Goal: Task Accomplishment & Management: Manage account settings

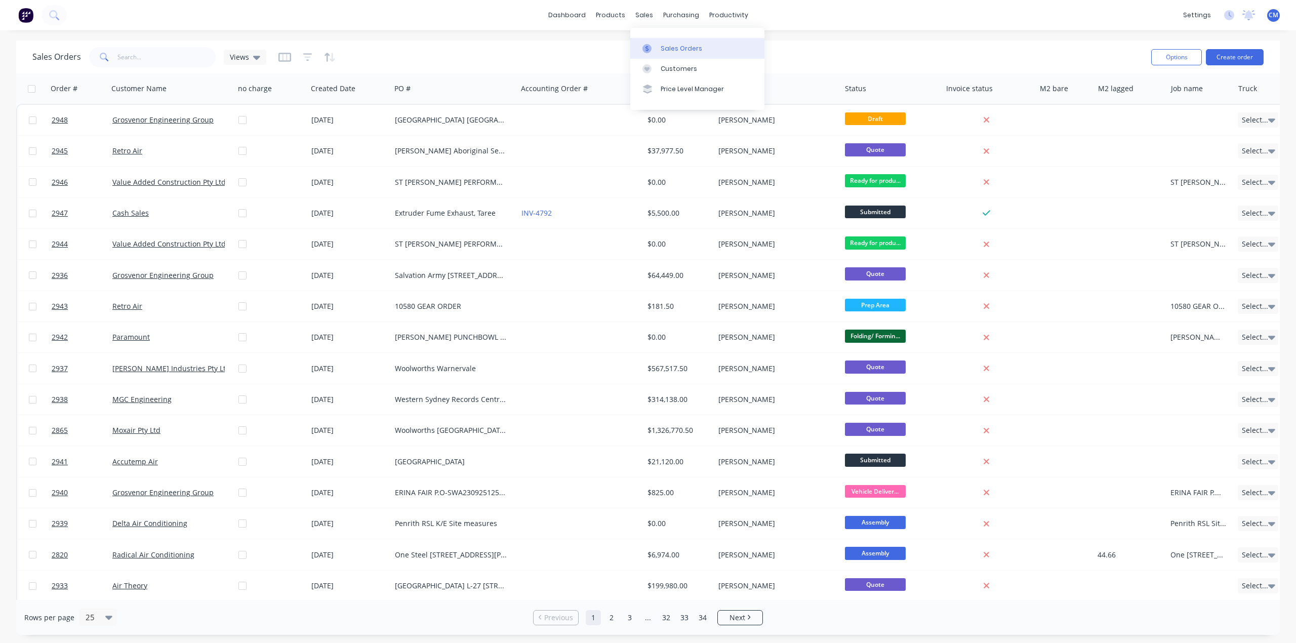
click at [671, 52] on div "Sales Orders" at bounding box center [682, 48] width 42 height 9
click at [245, 57] on span "Views" at bounding box center [239, 57] width 19 height 11
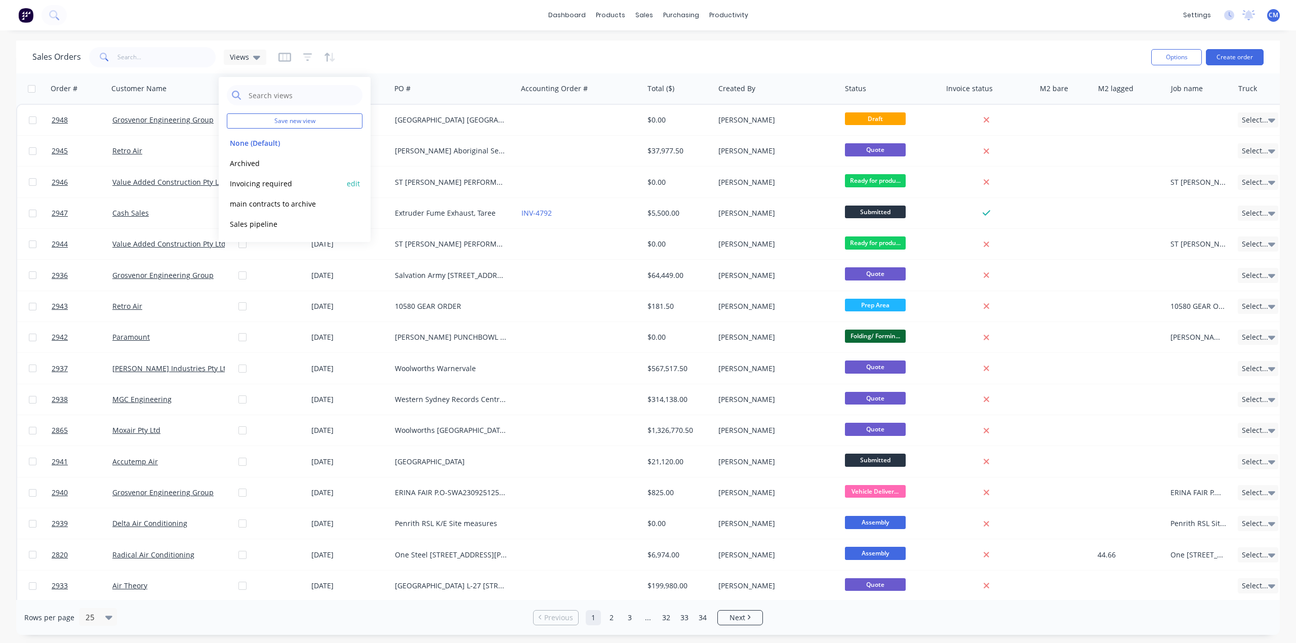
click at [267, 178] on button "Invoicing required" at bounding box center [284, 184] width 115 height 12
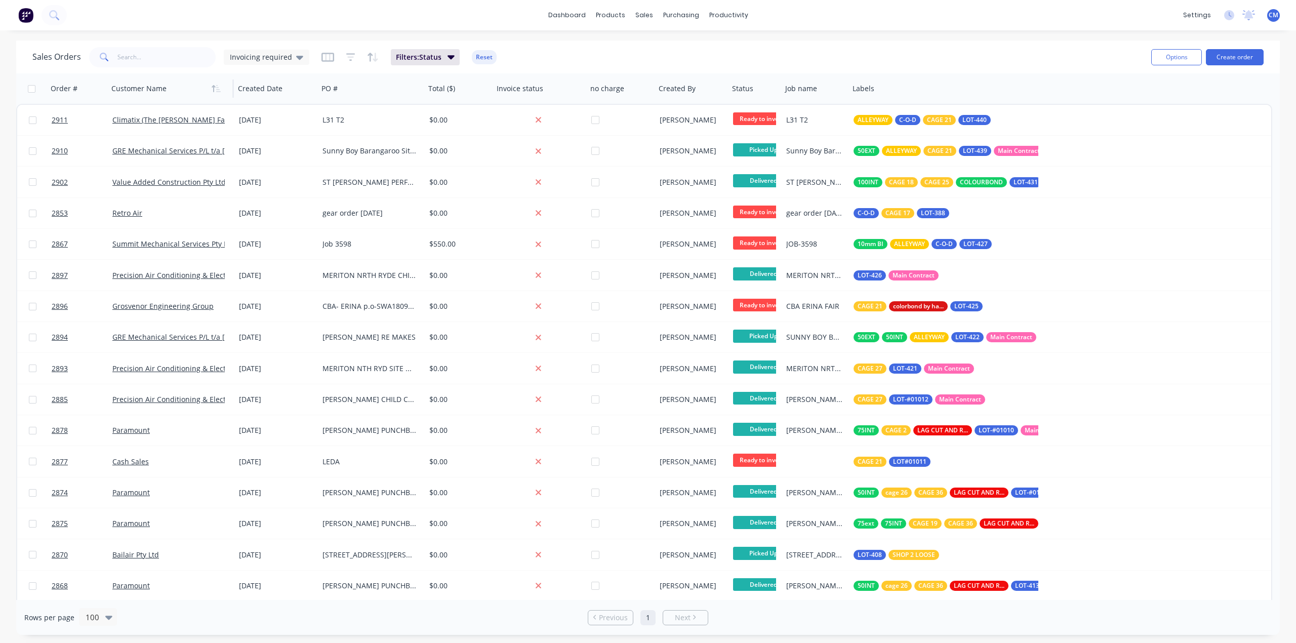
click at [135, 96] on div at bounding box center [167, 88] width 112 height 20
click at [214, 94] on button "button" at bounding box center [216, 88] width 15 height 15
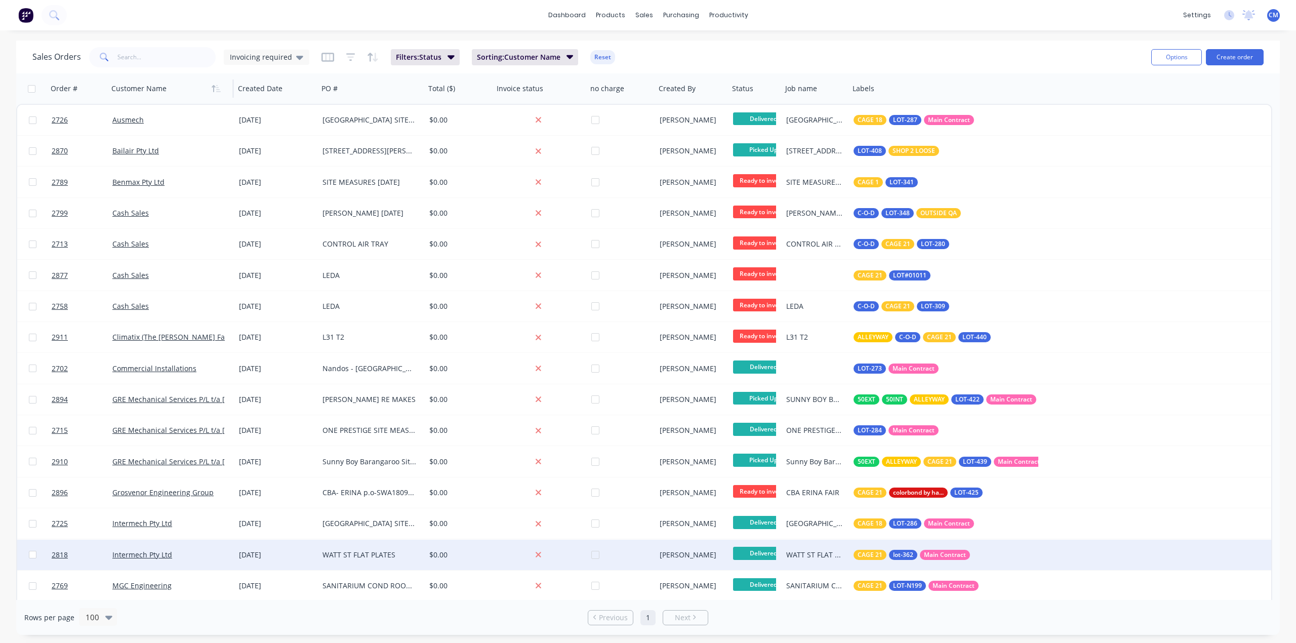
click at [30, 554] on input "checkbox" at bounding box center [33, 555] width 8 height 8
checkbox input "true"
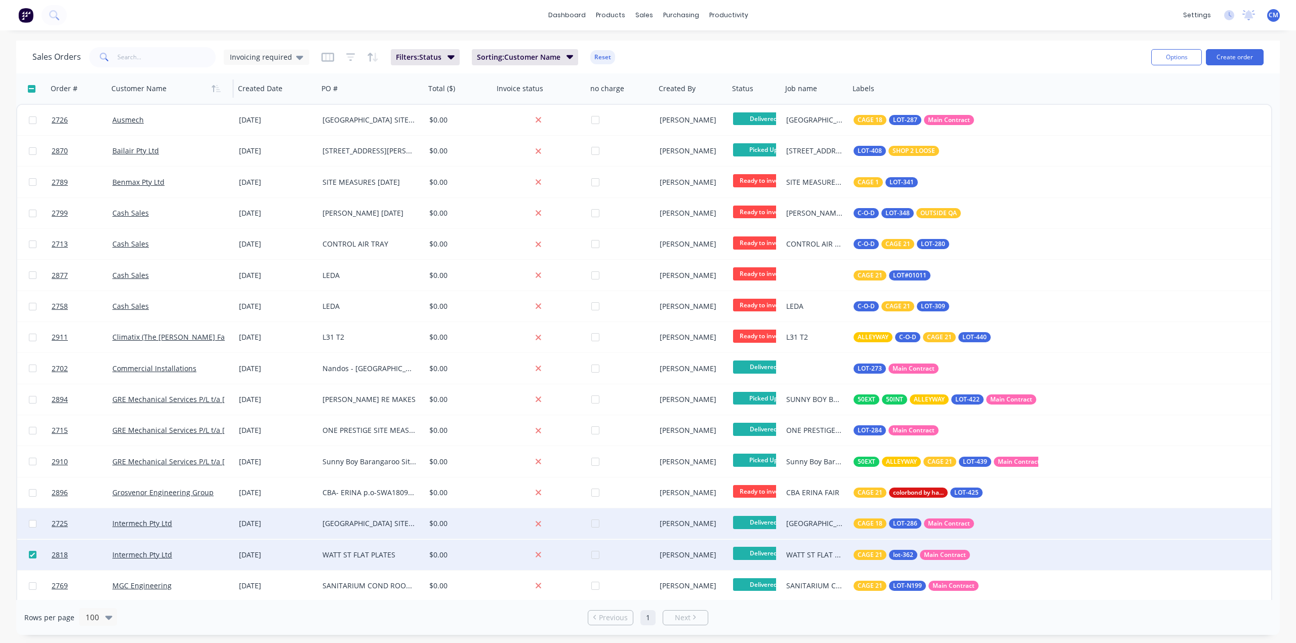
click at [31, 524] on input "checkbox" at bounding box center [33, 524] width 8 height 8
checkbox input "true"
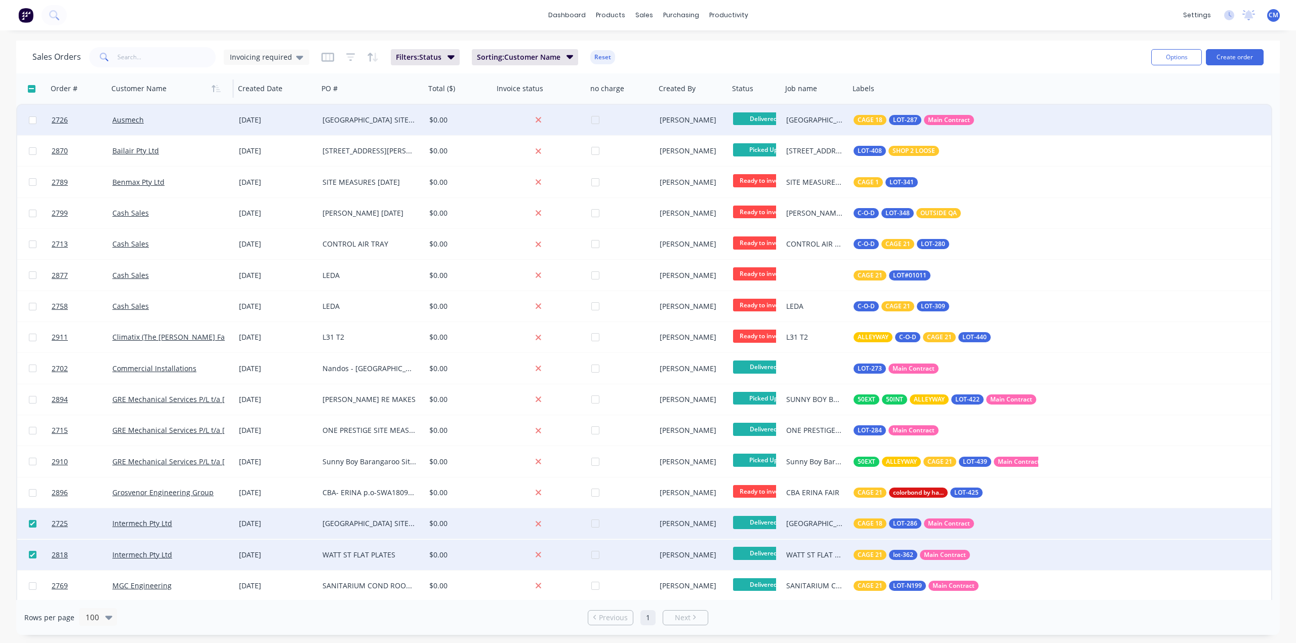
click at [33, 122] on input "checkbox" at bounding box center [33, 120] width 8 height 8
checkbox input "true"
click at [1181, 61] on button "Options" at bounding box center [1176, 57] width 51 height 16
click at [1139, 96] on div "Archive" at bounding box center [1146, 103] width 93 height 15
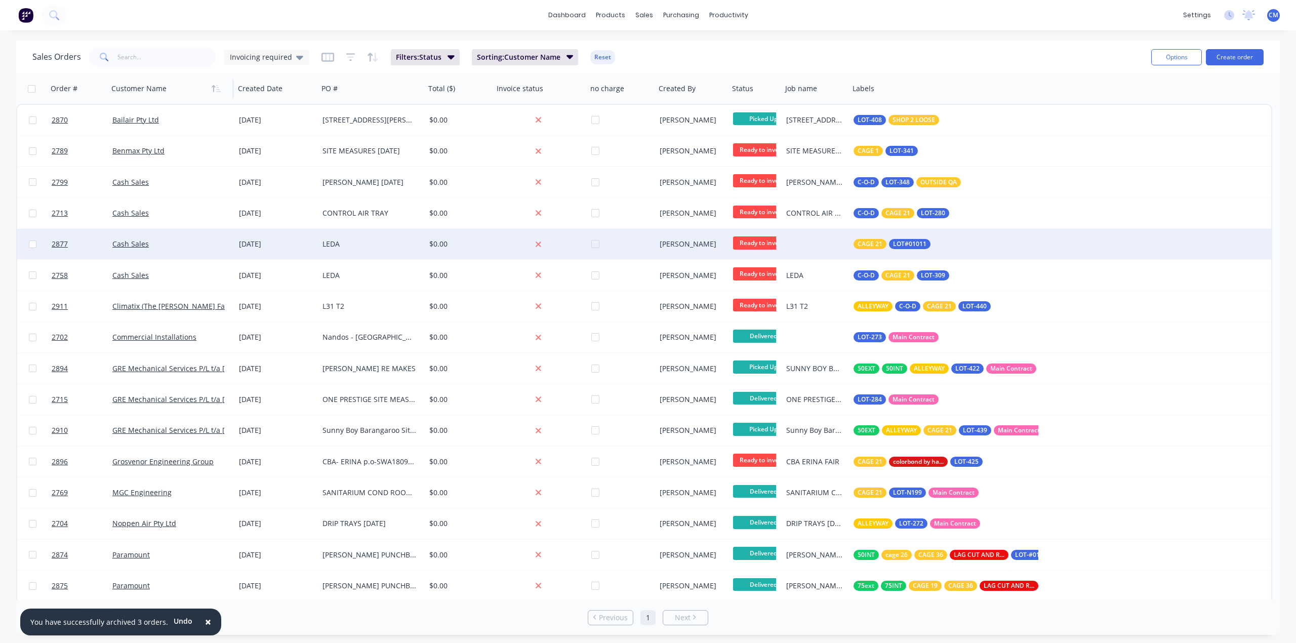
click at [34, 242] on input "checkbox" at bounding box center [33, 245] width 8 height 8
checkbox input "true"
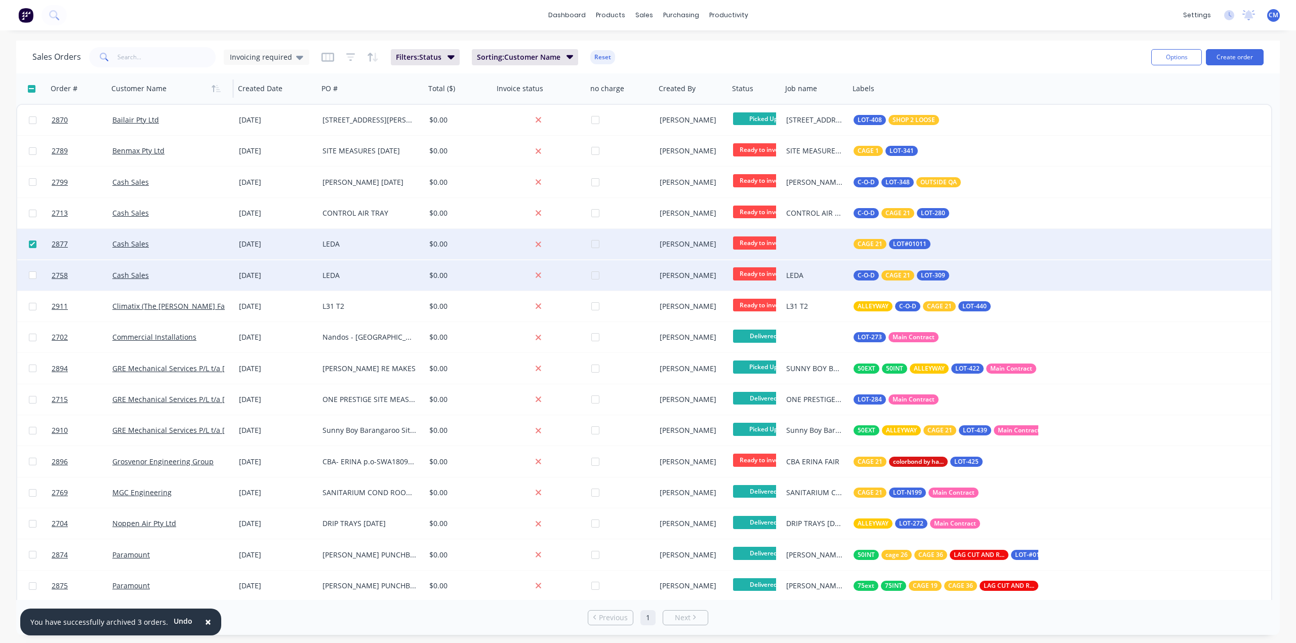
click at [31, 274] on input "checkbox" at bounding box center [33, 275] width 8 height 8
click at [29, 276] on input "checkbox" at bounding box center [33, 275] width 8 height 8
checkbox input "false"
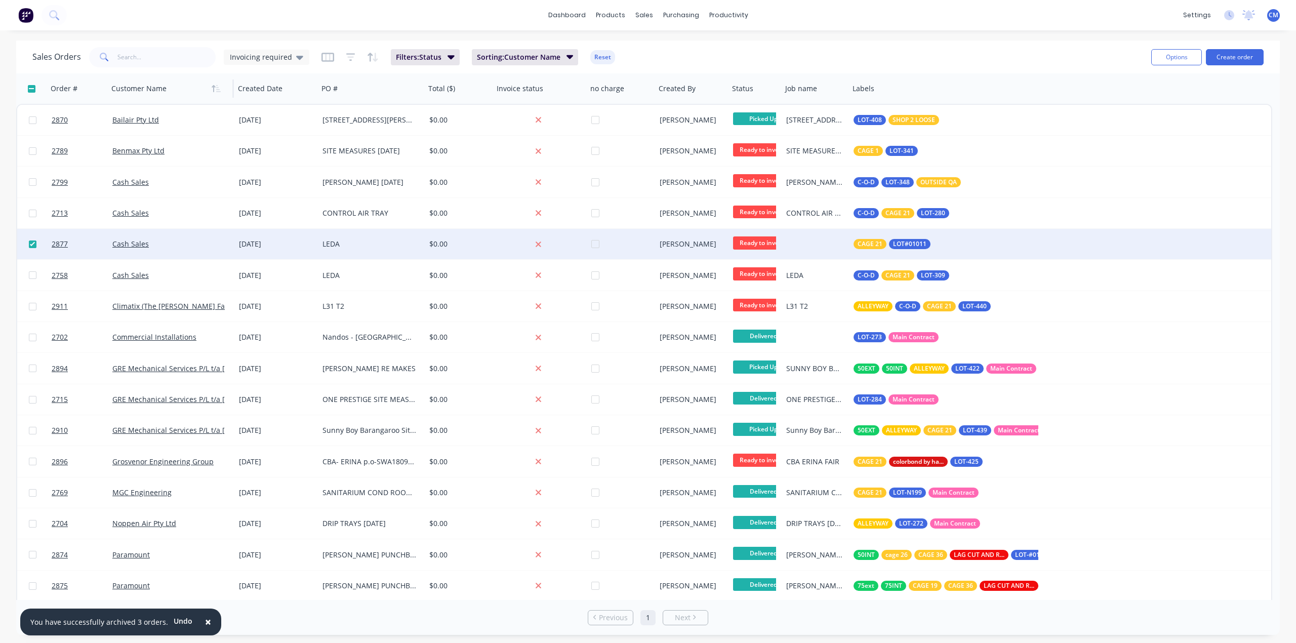
click at [29, 242] on input "checkbox" at bounding box center [33, 245] width 8 height 8
checkbox input "false"
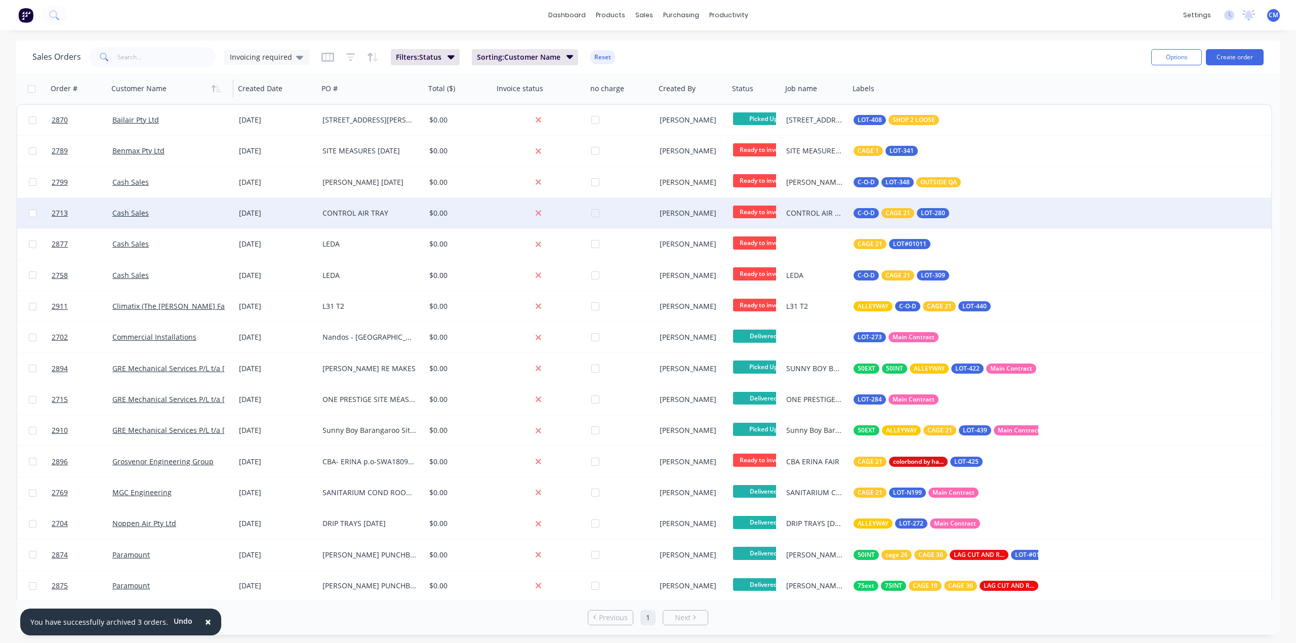
click at [30, 212] on input "checkbox" at bounding box center [33, 214] width 8 height 8
checkbox input "true"
click at [1181, 55] on button "Options" at bounding box center [1176, 57] width 51 height 16
click at [1123, 98] on div "Archive" at bounding box center [1146, 103] width 93 height 15
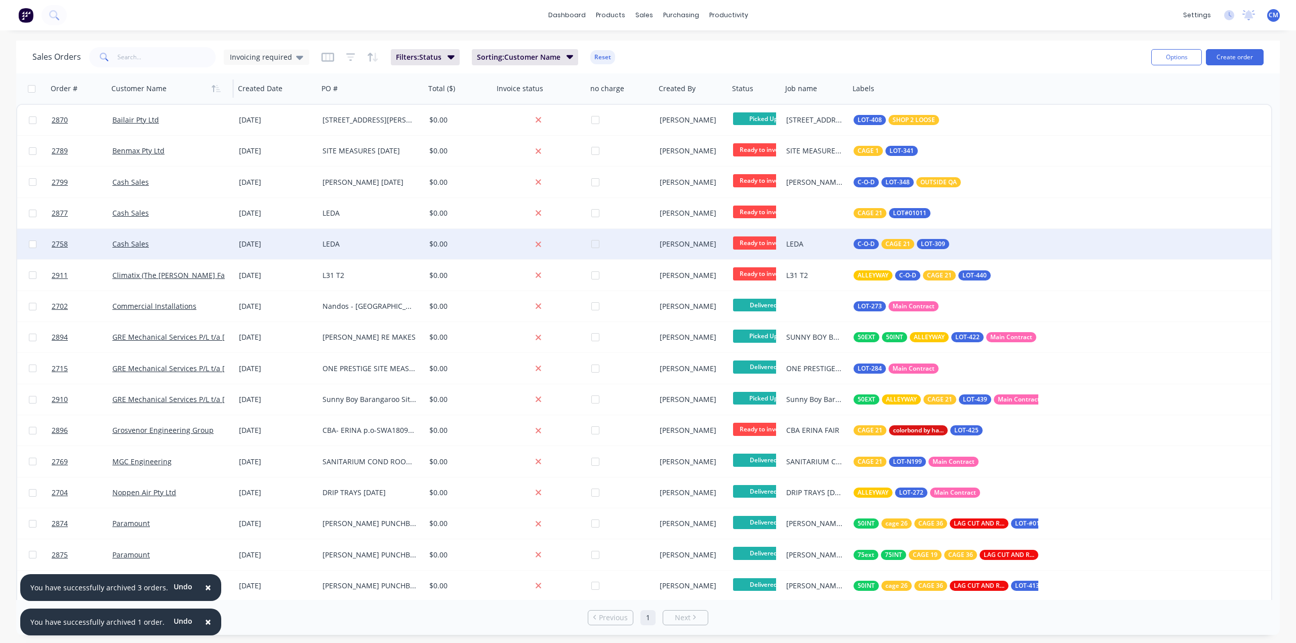
click at [31, 244] on input "checkbox" at bounding box center [33, 245] width 8 height 8
checkbox input "true"
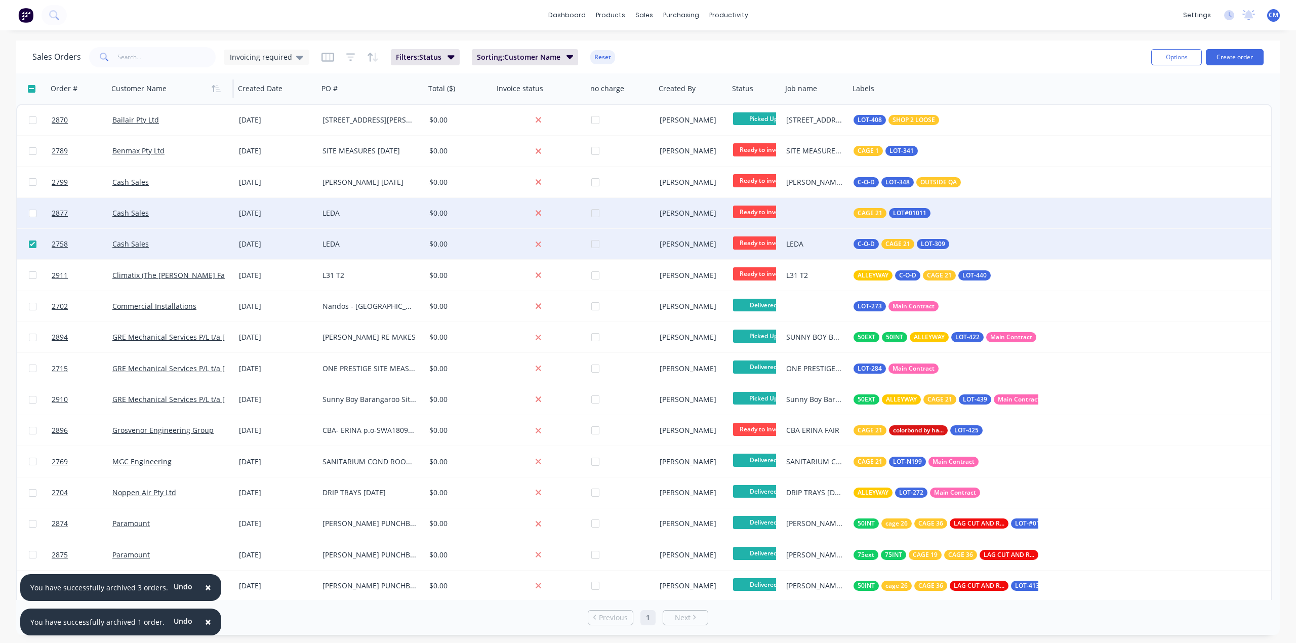
click at [33, 212] on input "checkbox" at bounding box center [33, 214] width 8 height 8
checkbox input "true"
click at [1167, 59] on button "Options" at bounding box center [1176, 57] width 51 height 16
click at [1165, 94] on button "Archive" at bounding box center [1146, 103] width 111 height 20
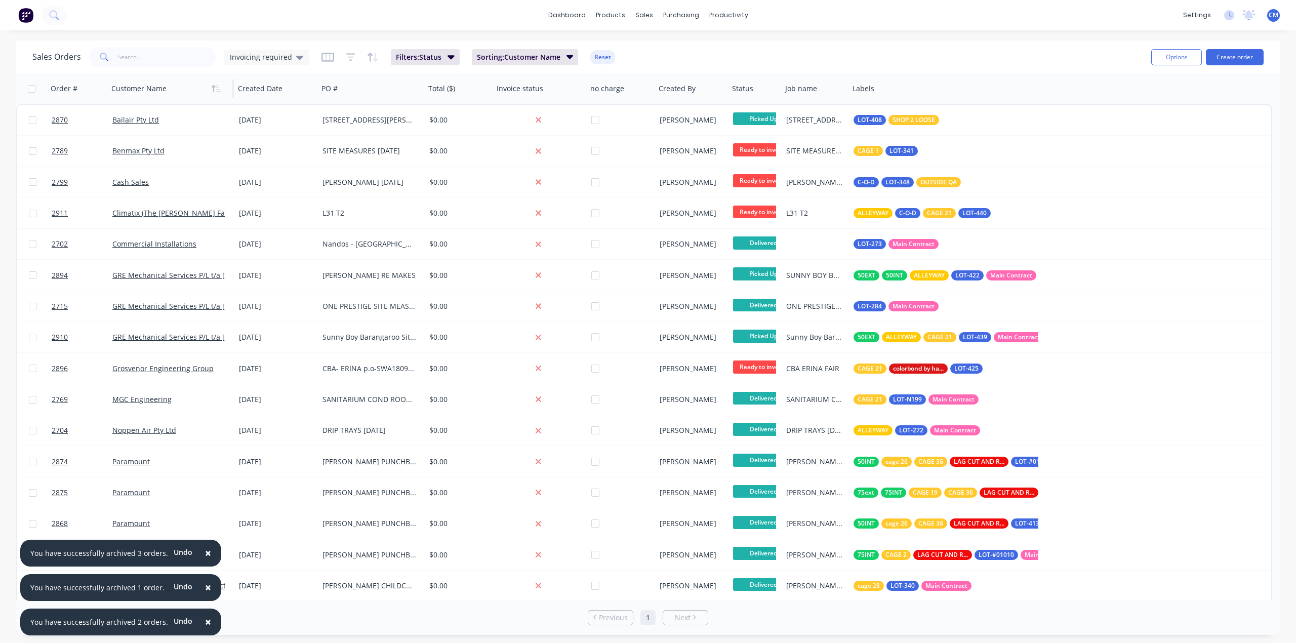
click at [205, 558] on span "×" at bounding box center [208, 553] width 6 height 14
click at [205, 587] on span "×" at bounding box center [208, 587] width 6 height 14
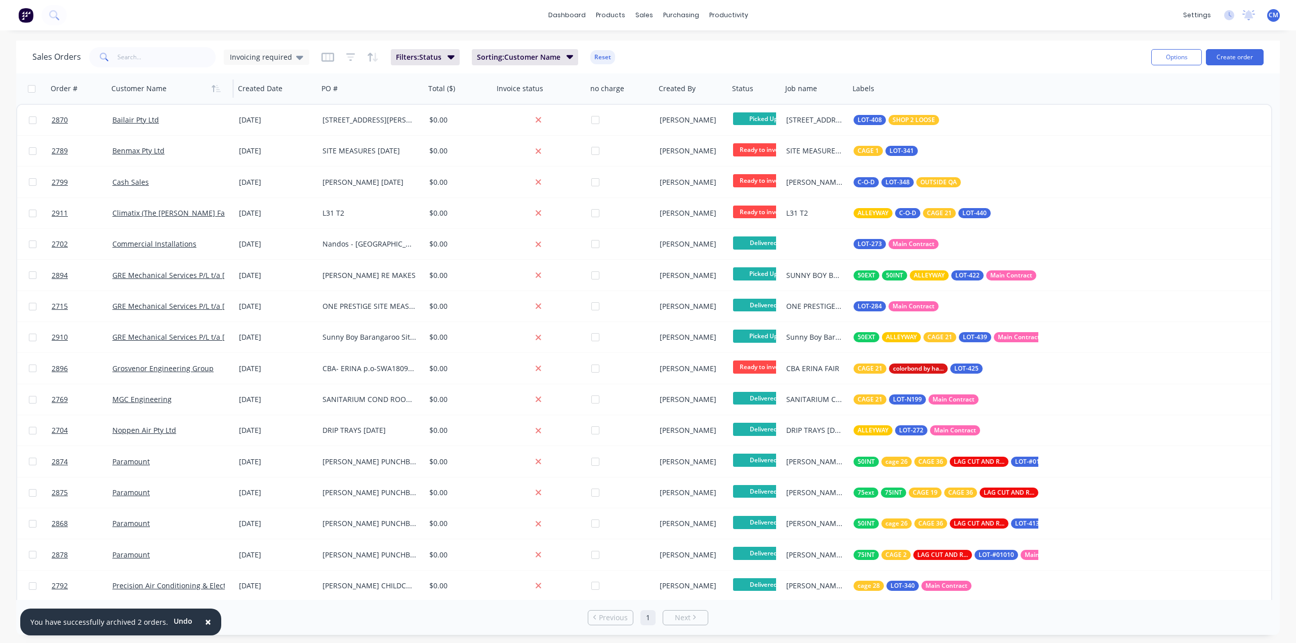
click at [205, 621] on span "×" at bounding box center [208, 622] width 6 height 14
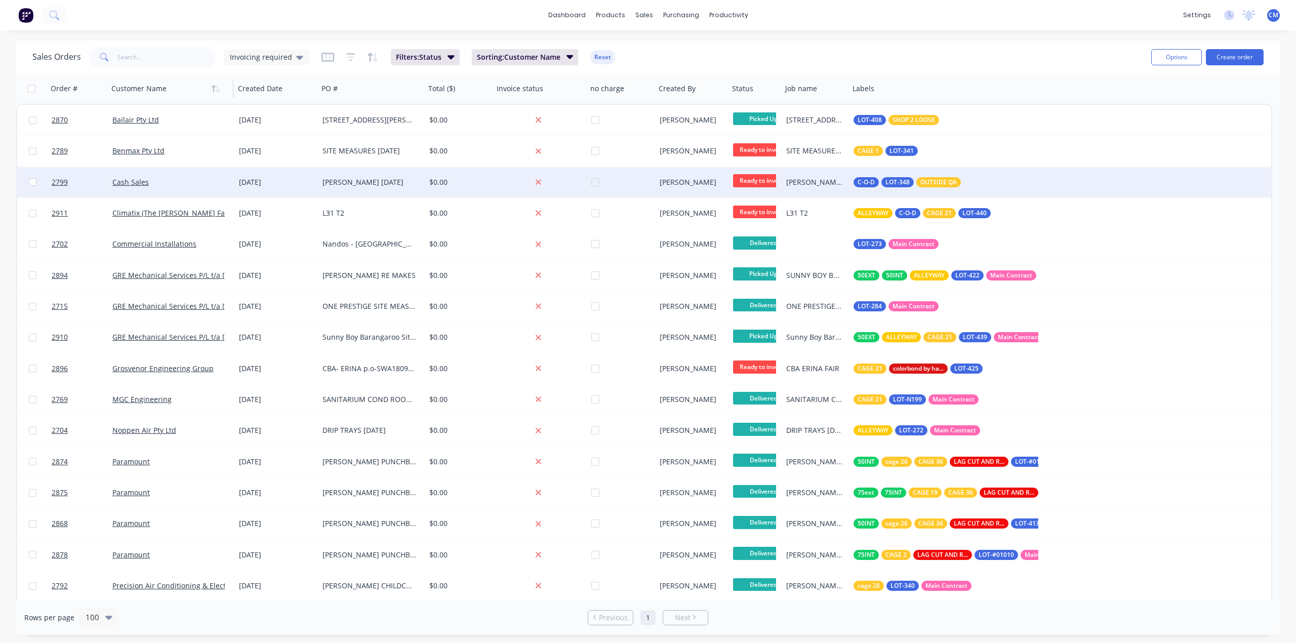
click at [31, 179] on input "checkbox" at bounding box center [33, 182] width 8 height 8
checkbox input "true"
click at [1187, 56] on button "Options" at bounding box center [1176, 57] width 51 height 16
click at [1130, 100] on div "Archive" at bounding box center [1146, 103] width 93 height 15
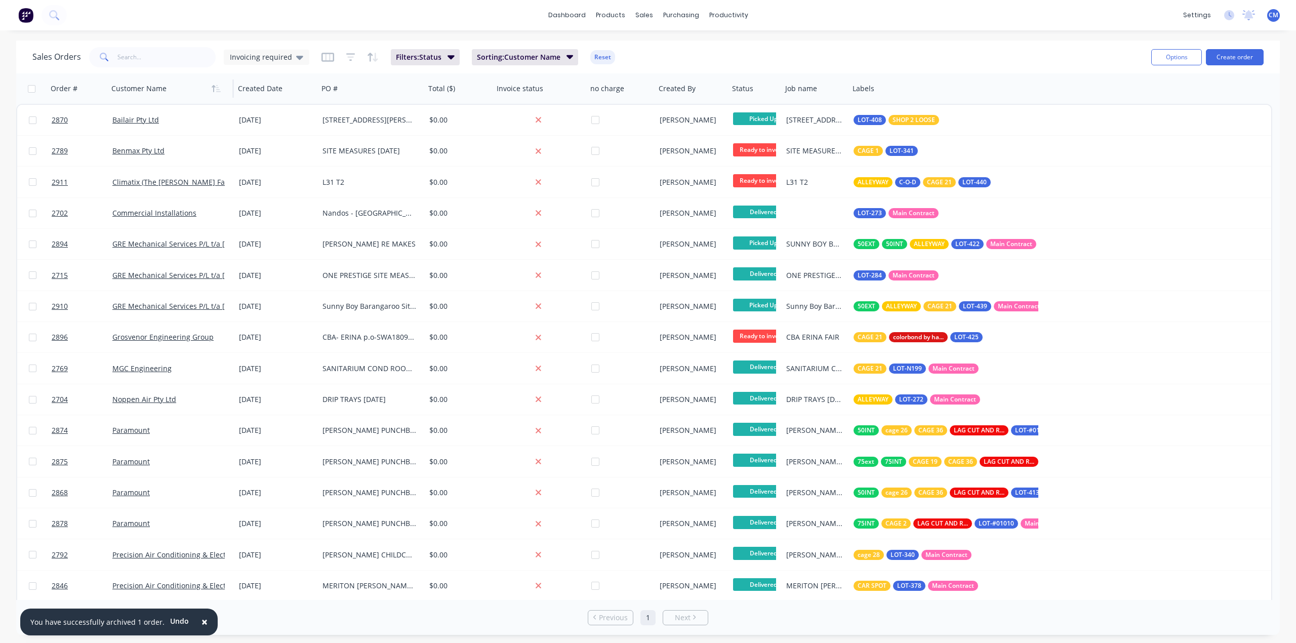
click at [202, 624] on span "×" at bounding box center [205, 622] width 6 height 14
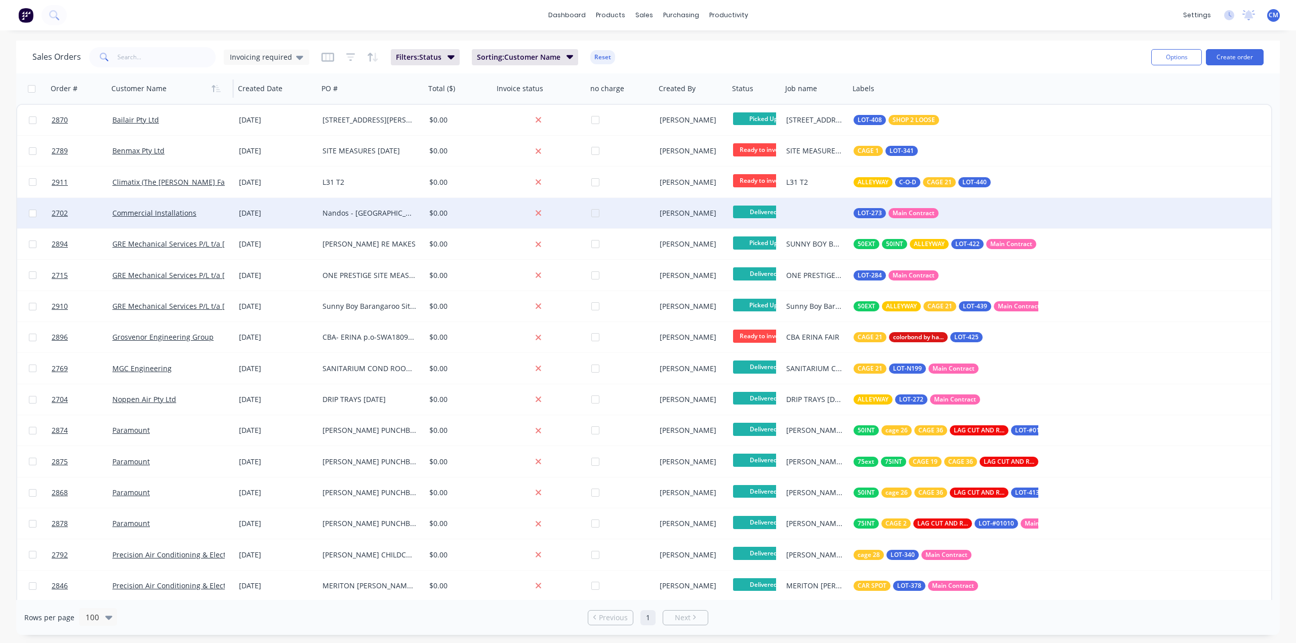
click at [31, 215] on input "checkbox" at bounding box center [33, 214] width 8 height 8
checkbox input "true"
click at [1186, 60] on button "Options" at bounding box center [1176, 57] width 51 height 16
click at [1158, 102] on div "Archive" at bounding box center [1146, 103] width 93 height 15
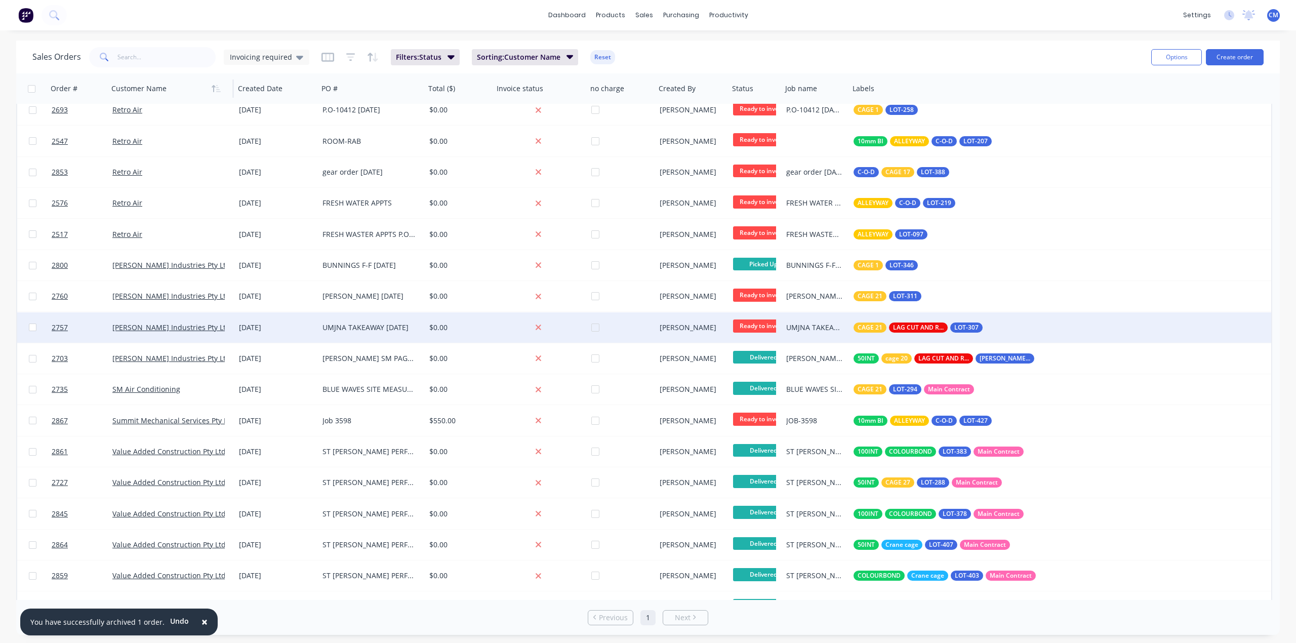
scroll to position [810, 0]
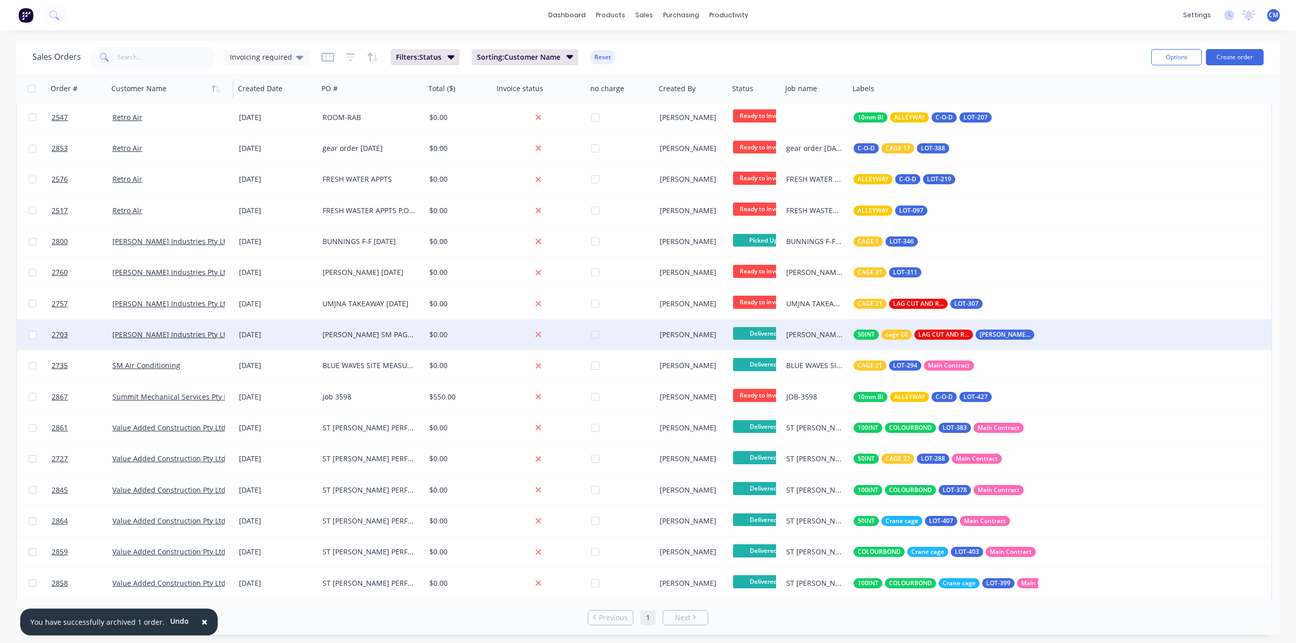
click at [29, 332] on input "checkbox" at bounding box center [33, 335] width 8 height 8
checkbox input "true"
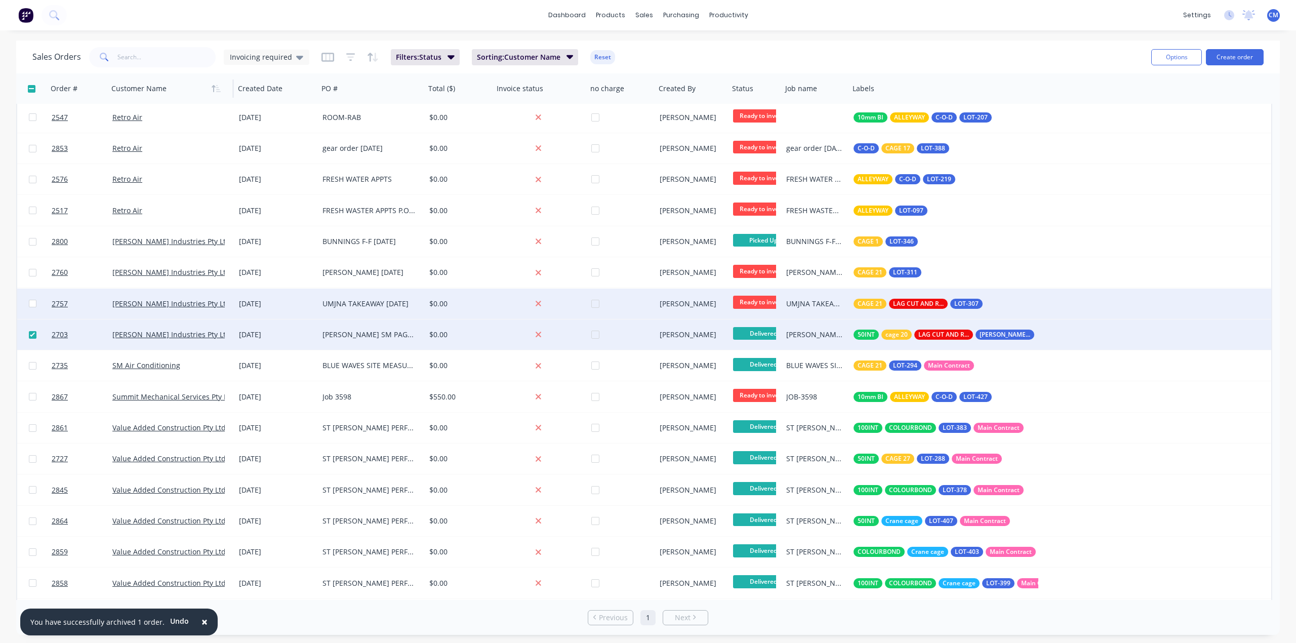
click at [29, 301] on input "checkbox" at bounding box center [33, 304] width 8 height 8
checkbox input "true"
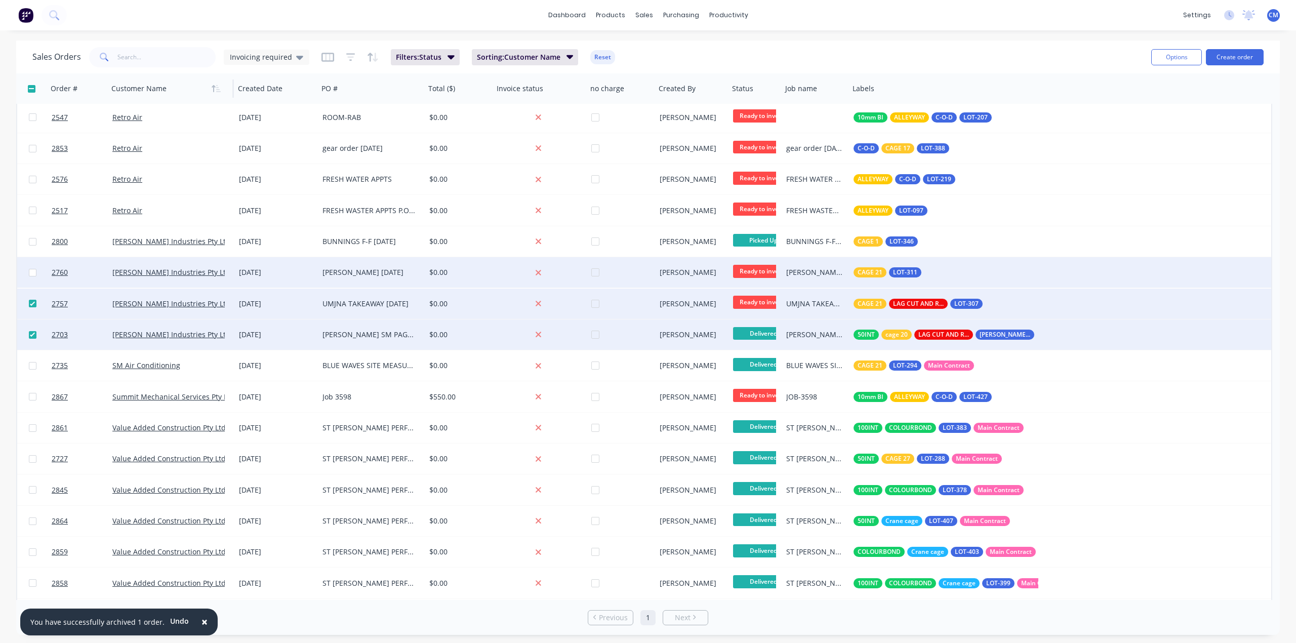
click at [32, 270] on input "checkbox" at bounding box center [33, 273] width 8 height 8
checkbox input "true"
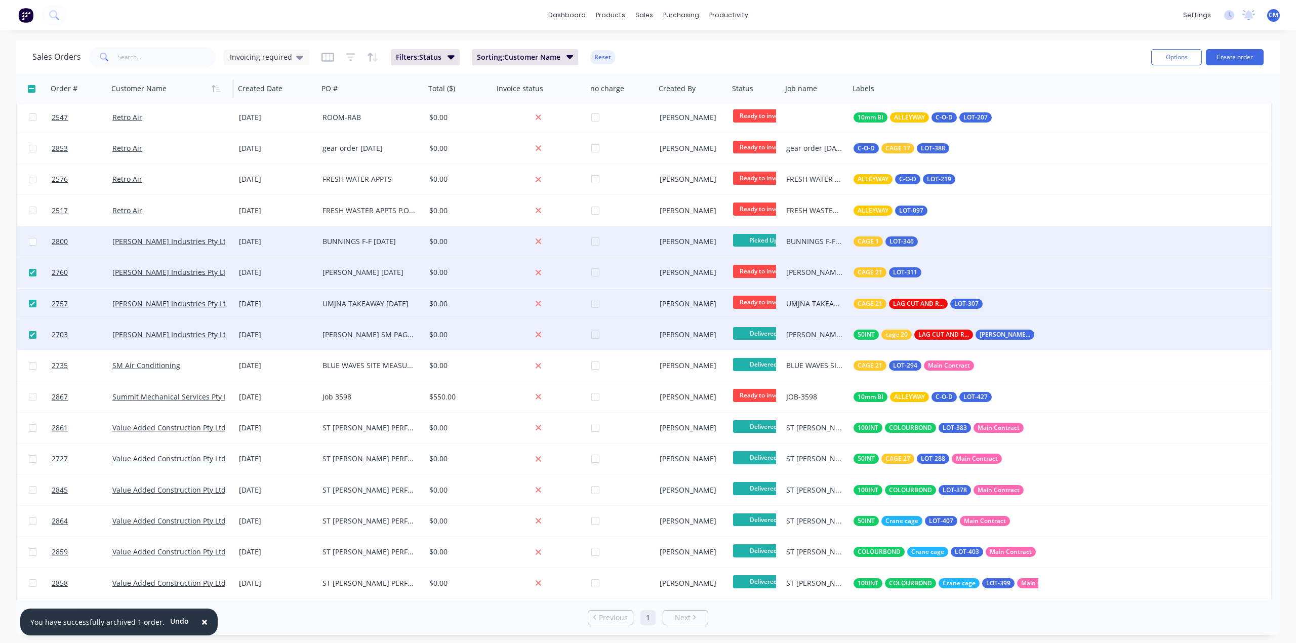
click at [30, 242] on input "checkbox" at bounding box center [33, 242] width 8 height 8
checkbox input "true"
click at [1182, 55] on button "Options" at bounding box center [1176, 57] width 51 height 16
click at [1115, 102] on div "Archive" at bounding box center [1146, 103] width 93 height 15
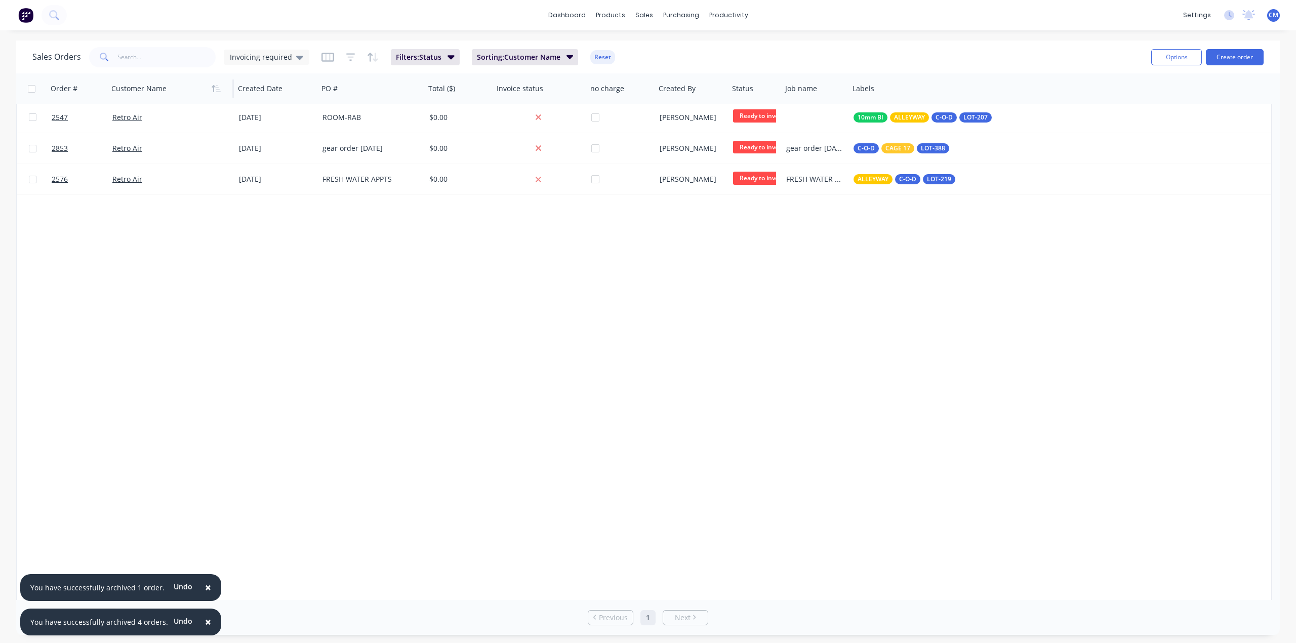
scroll to position [0, 0]
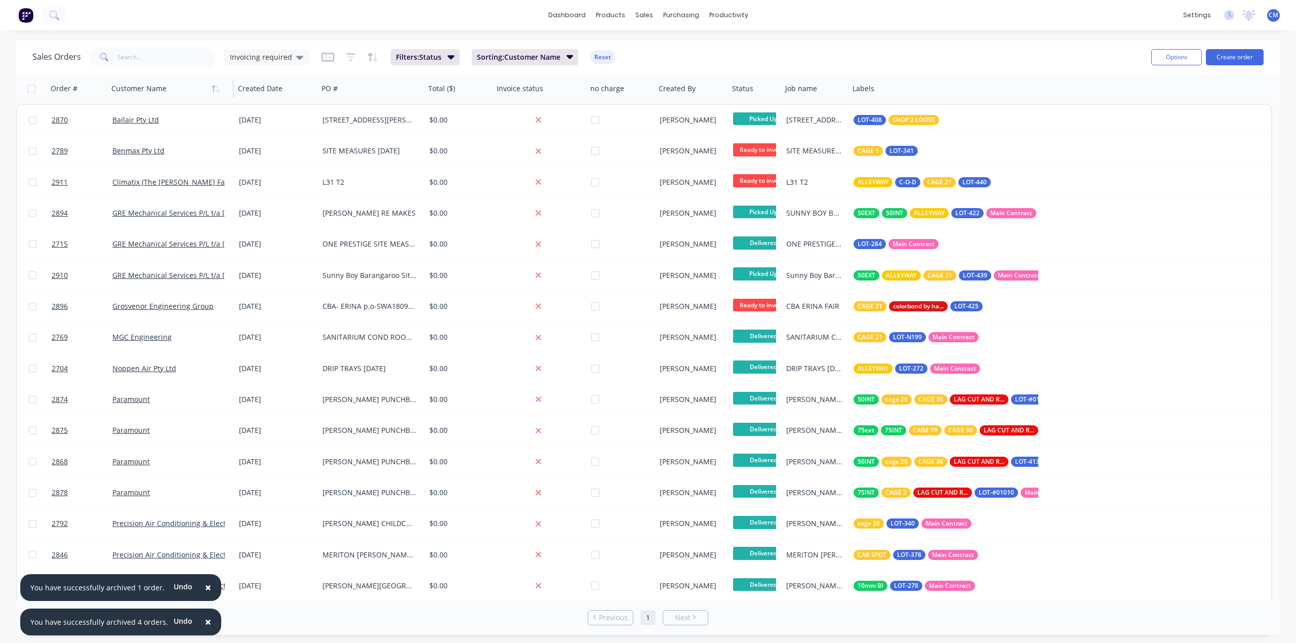
click at [205, 590] on span "×" at bounding box center [208, 587] width 6 height 14
click at [205, 625] on span "×" at bounding box center [208, 622] width 6 height 14
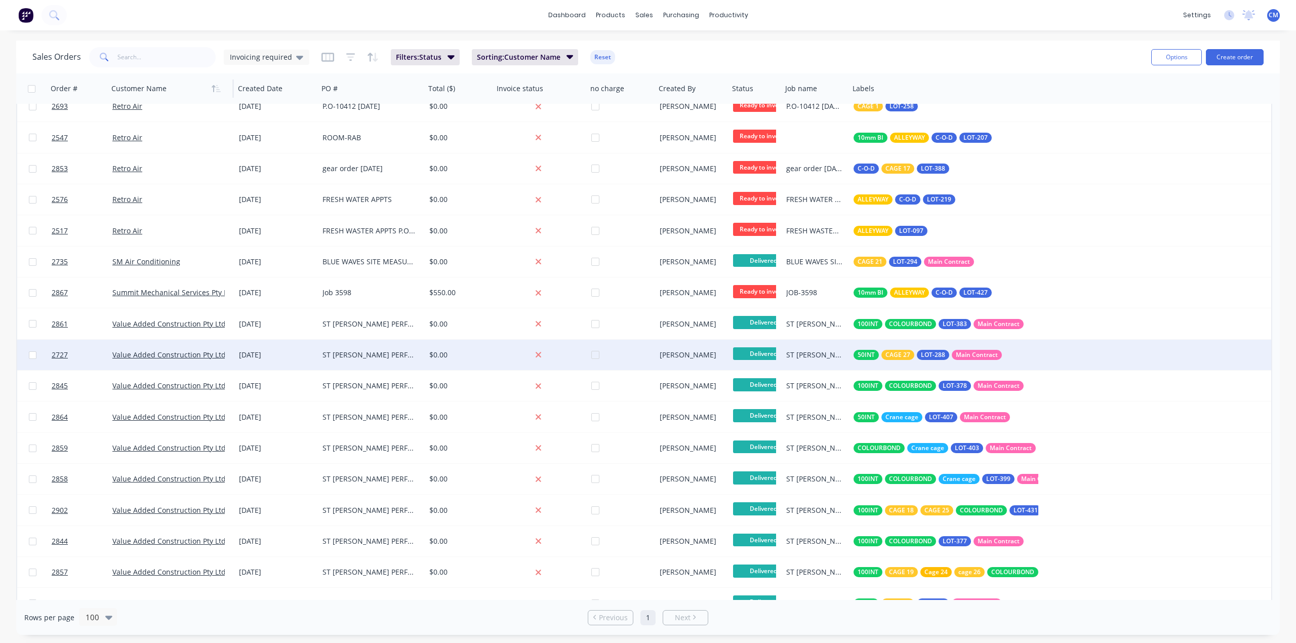
scroll to position [839, 0]
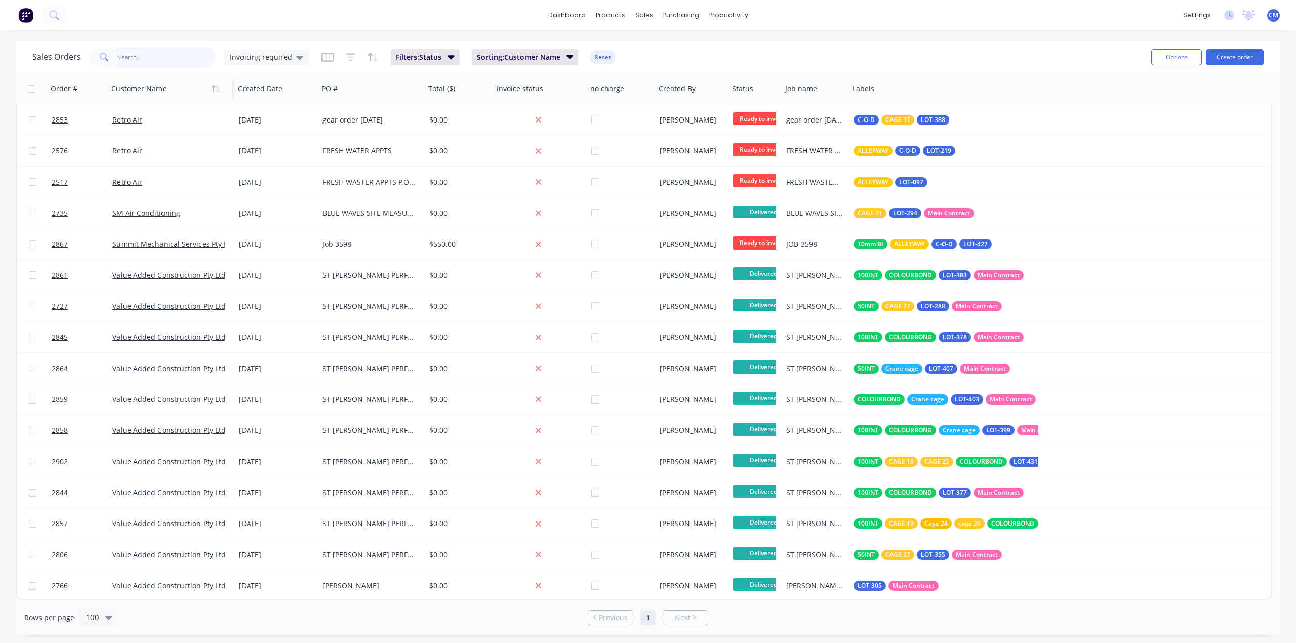
click at [154, 47] on input "text" at bounding box center [166, 57] width 99 height 20
type input "value"
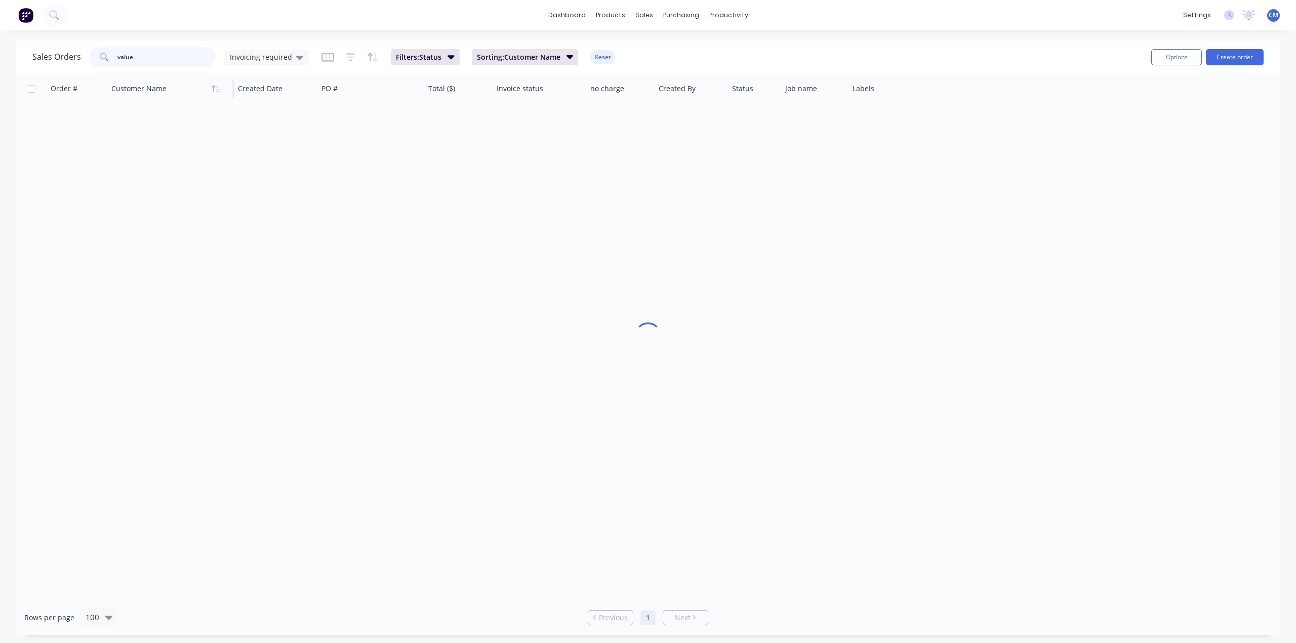
scroll to position [0, 0]
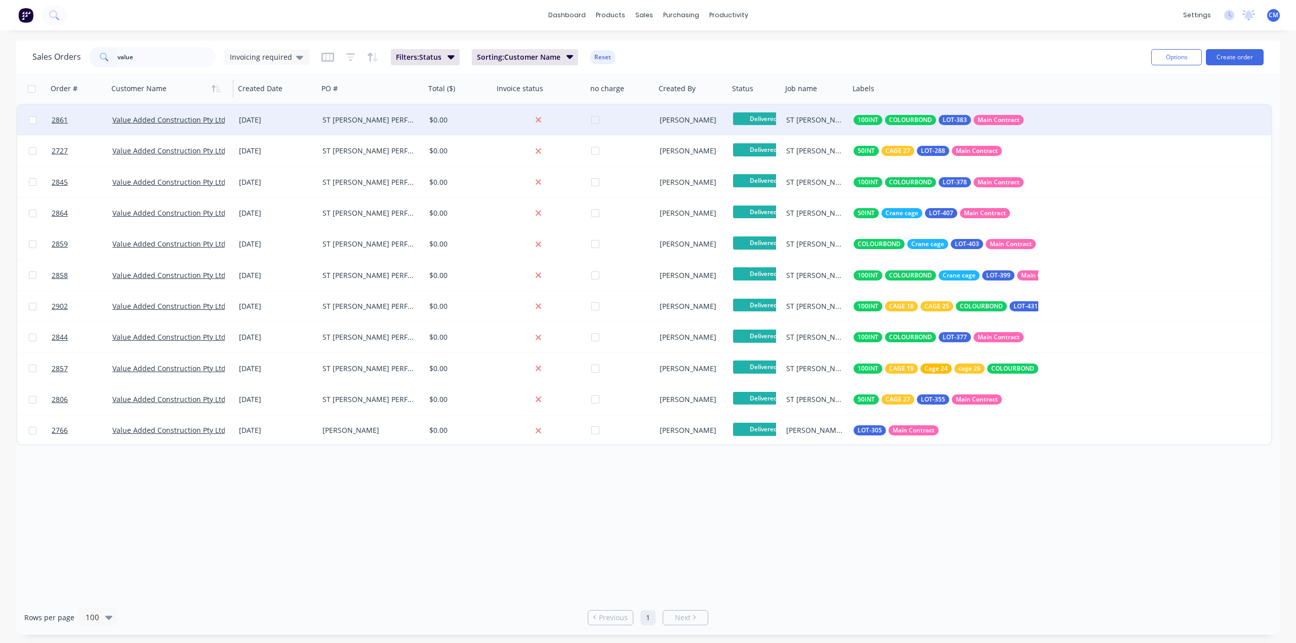
click at [35, 121] on input "checkbox" at bounding box center [33, 120] width 8 height 8
checkbox input "true"
click at [31, 85] on input "checkbox" at bounding box center [32, 89] width 8 height 8
checkbox input "true"
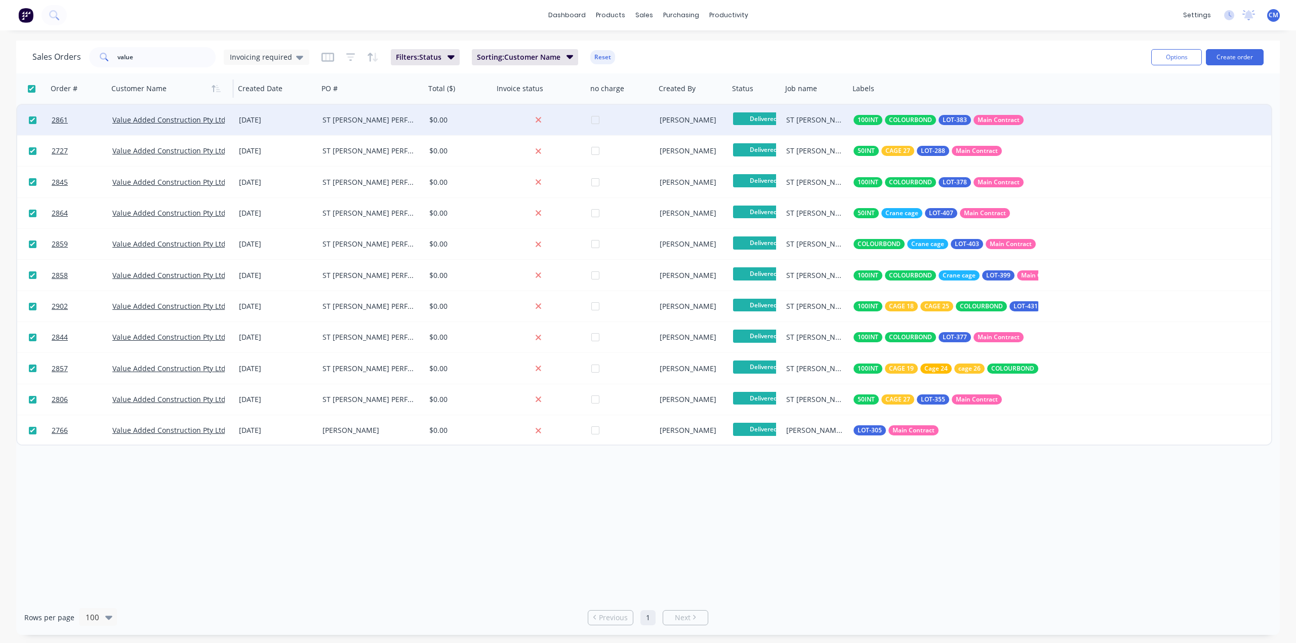
checkbox input "true"
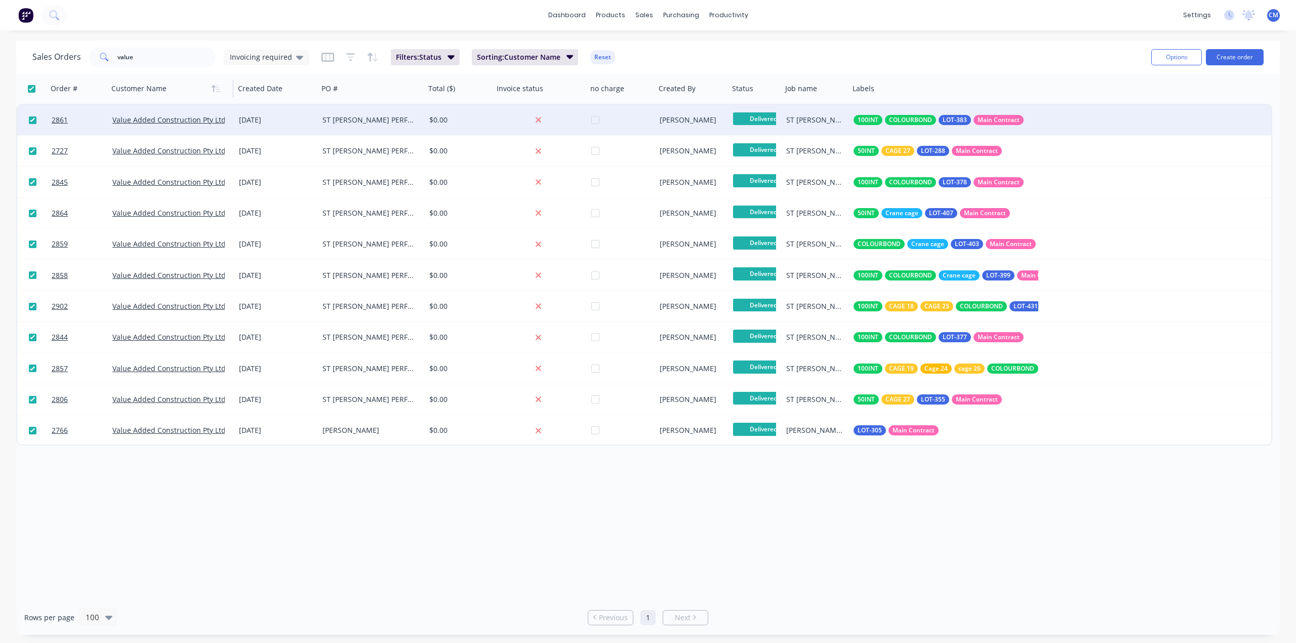
checkbox input "true"
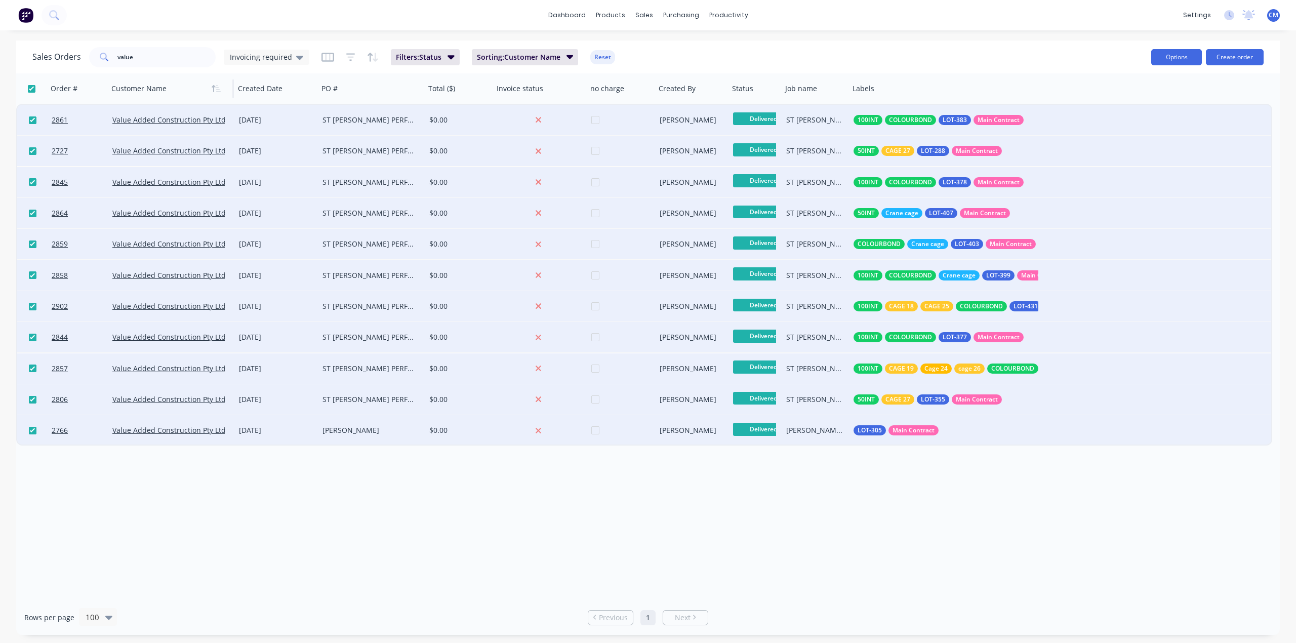
click at [1186, 59] on button "Options" at bounding box center [1176, 57] width 51 height 16
click at [1153, 94] on button "Archive" at bounding box center [1146, 103] width 111 height 20
checkbox input "false"
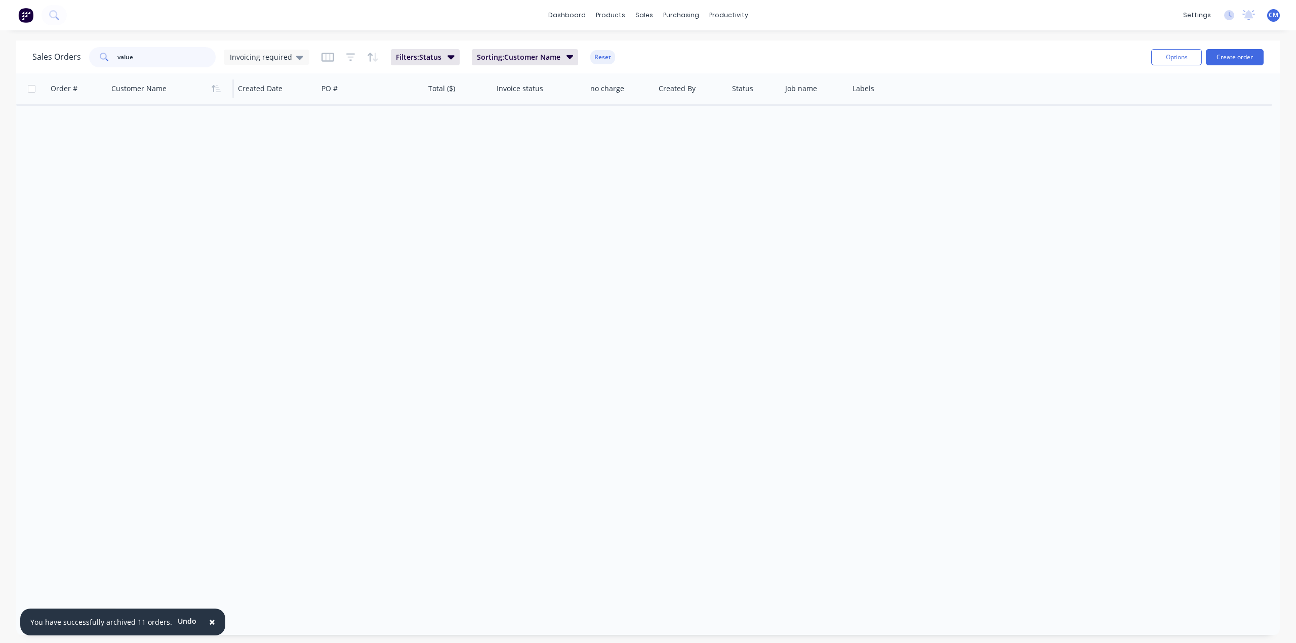
drag, startPoint x: 167, startPoint y: 57, endPoint x: -561, endPoint y: -10, distance: 730.2
click at [0, 0] on html "× You have successfully archived 11 orders. Undo dashboard products sales purch…" at bounding box center [648, 321] width 1296 height 643
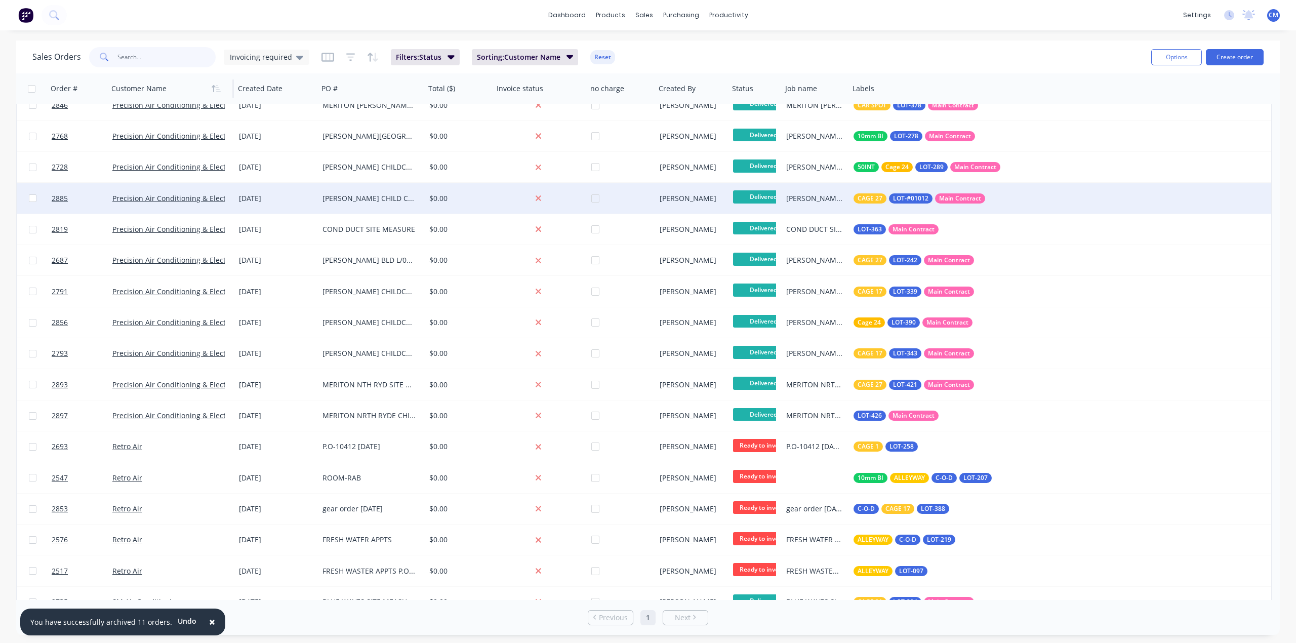
scroll to position [497, 0]
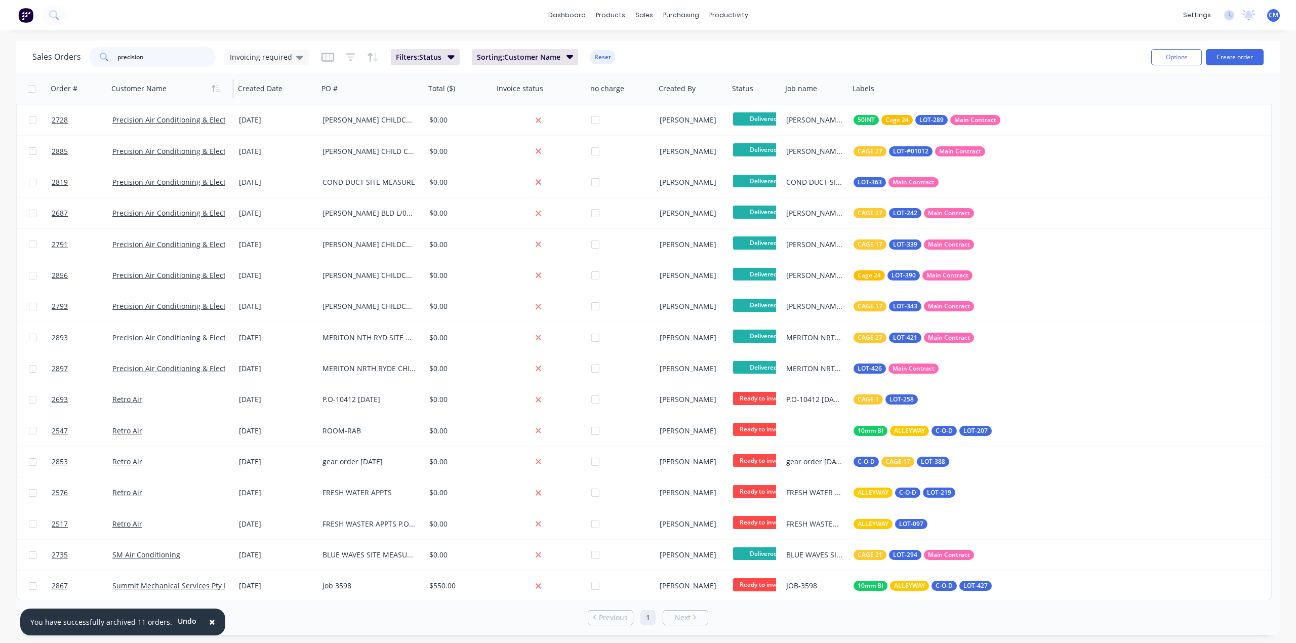
type input "precision"
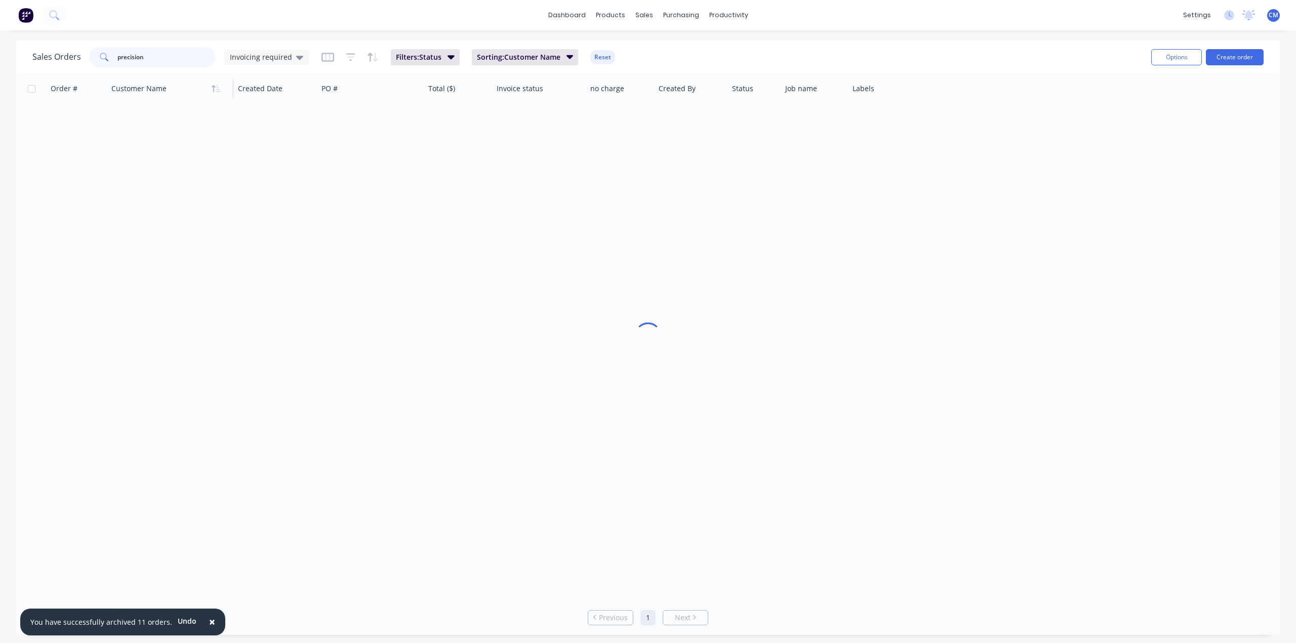
scroll to position [0, 0]
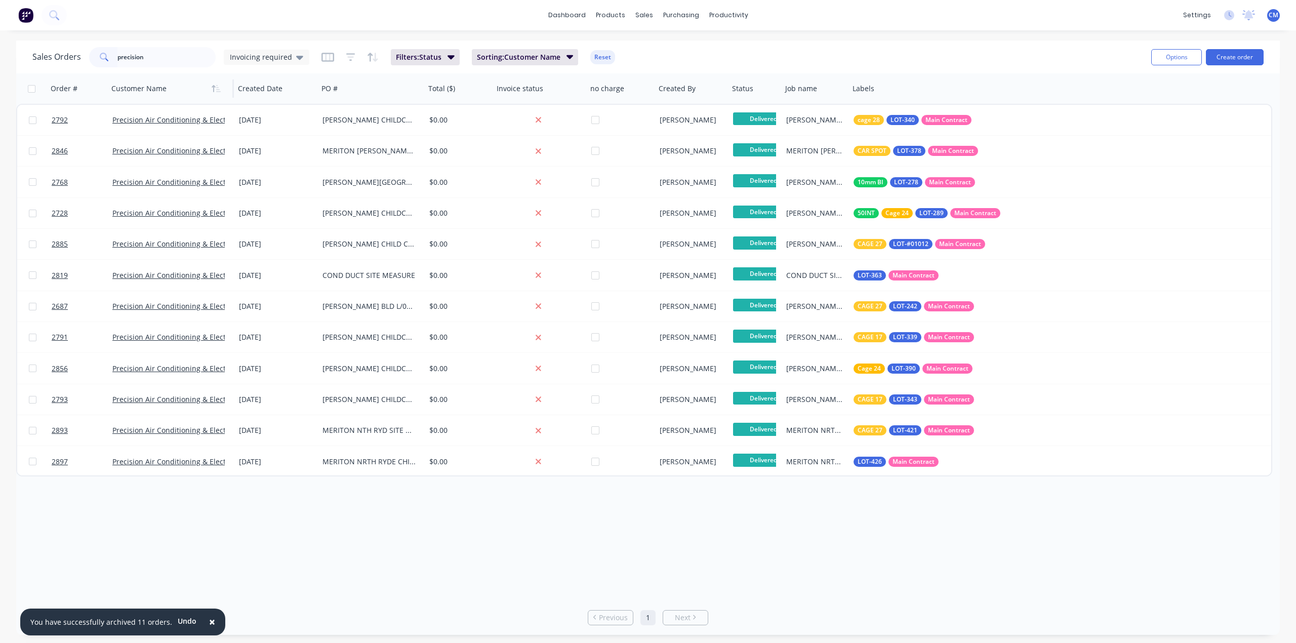
click at [31, 88] on input "checkbox" at bounding box center [32, 89] width 8 height 8
checkbox input "true"
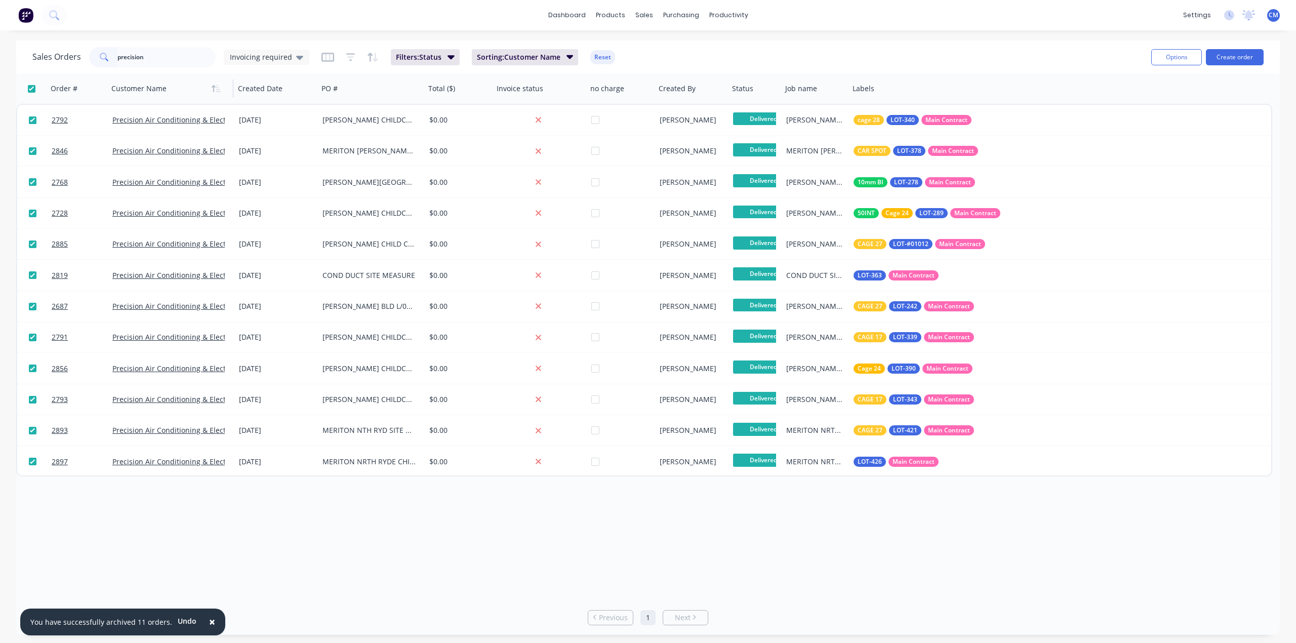
checkbox input "true"
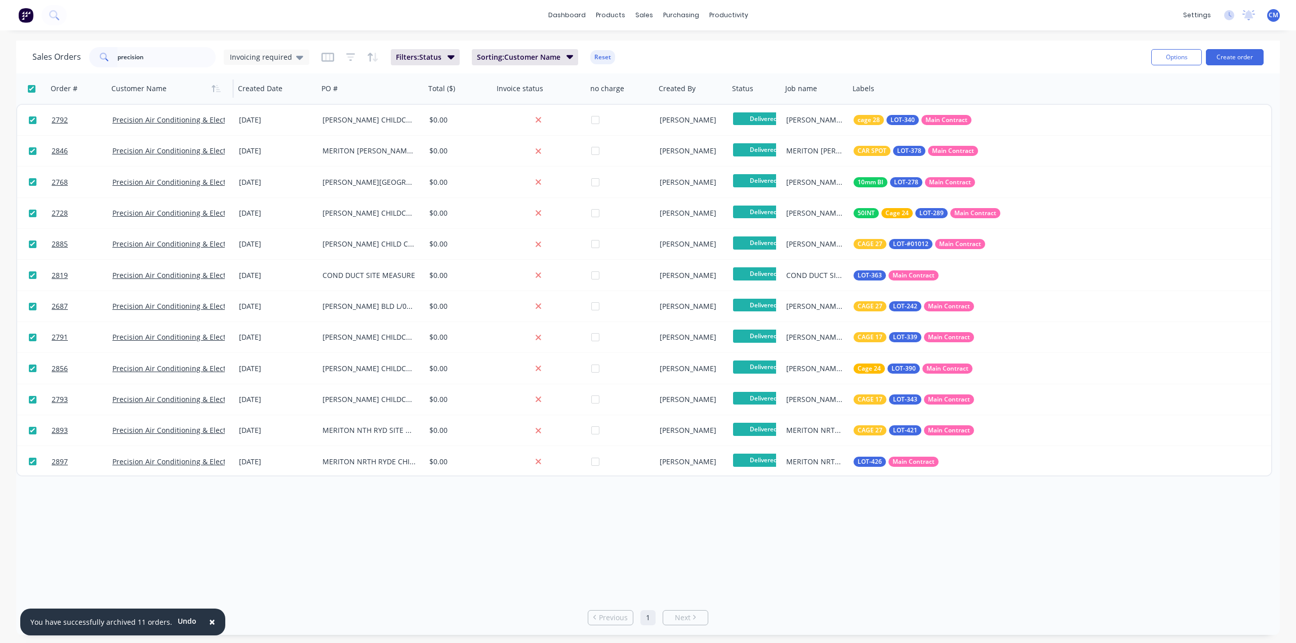
checkbox input "true"
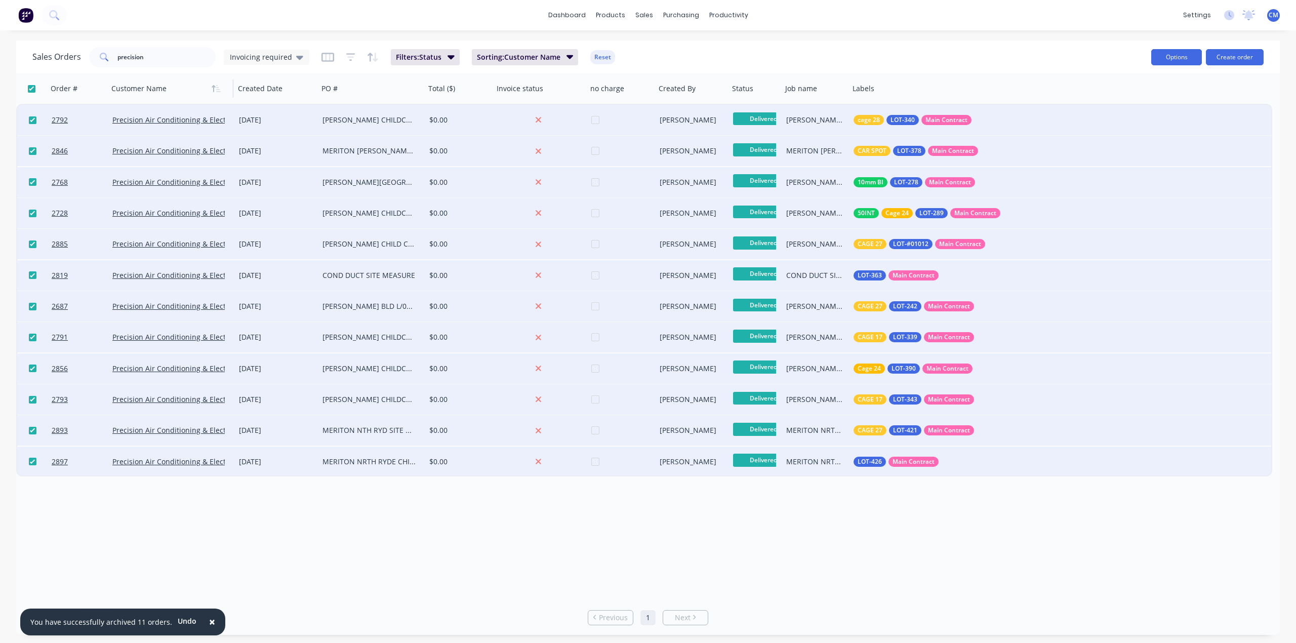
click at [1171, 59] on button "Options" at bounding box center [1176, 57] width 51 height 16
click at [1135, 101] on div "Archive" at bounding box center [1146, 103] width 93 height 15
checkbox input "false"
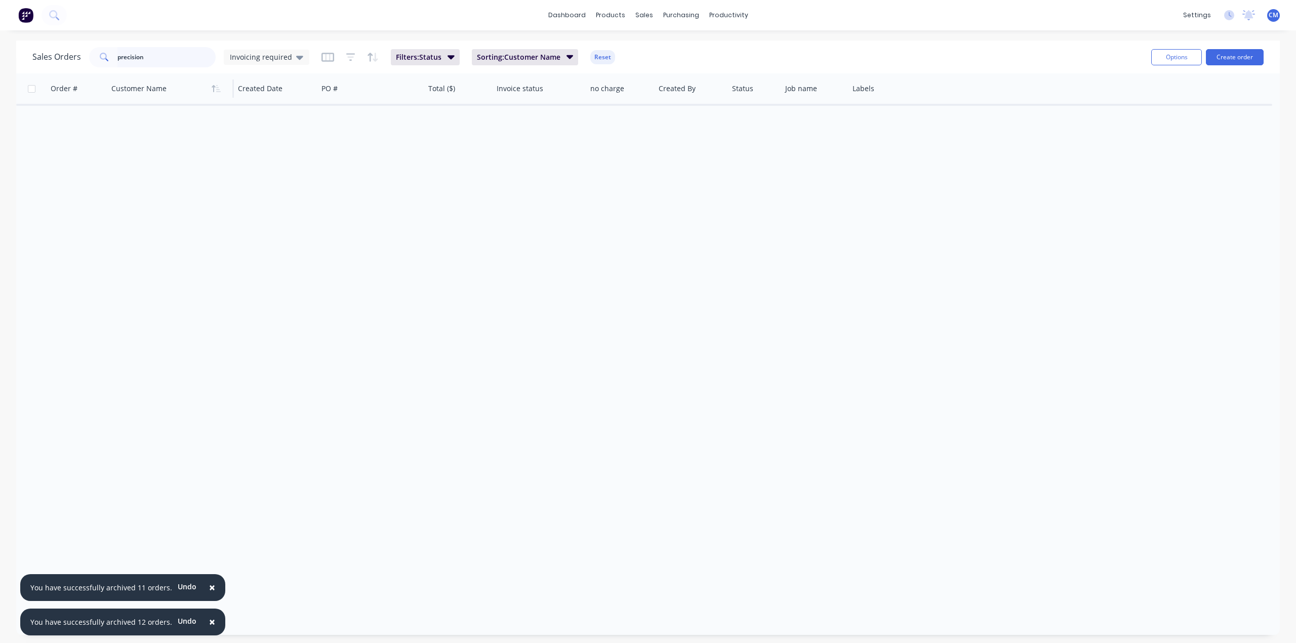
click at [156, 55] on input "precision" at bounding box center [166, 57] width 99 height 20
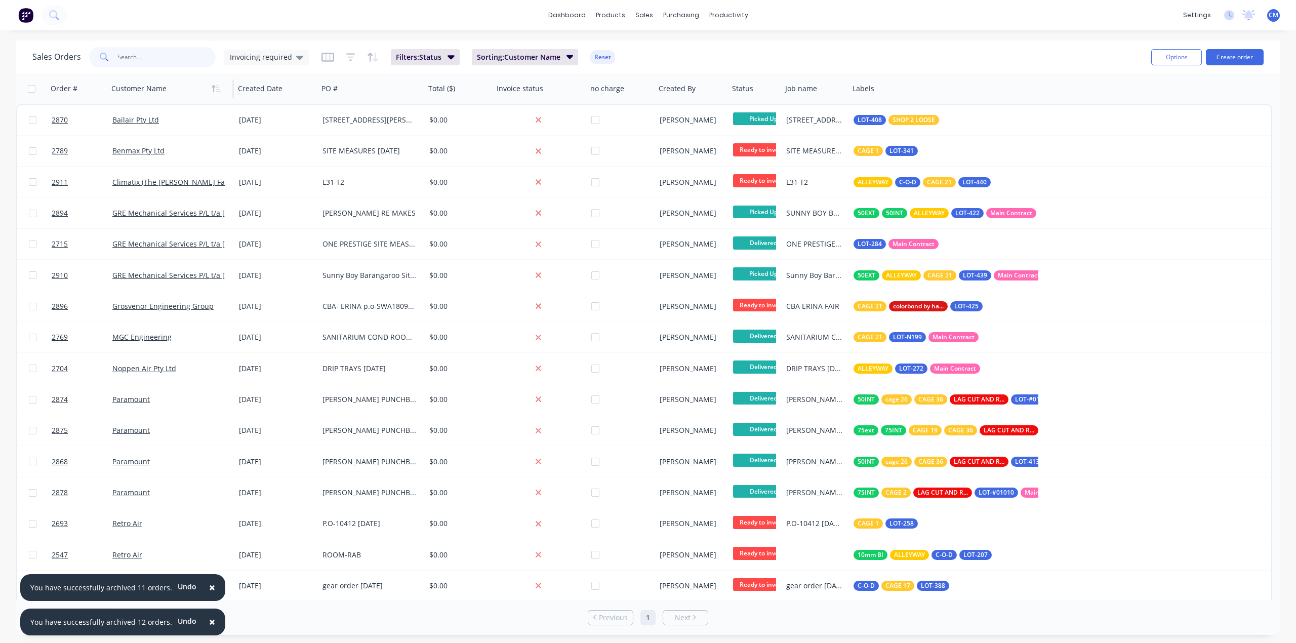
click at [164, 55] on input "text" at bounding box center [166, 57] width 99 height 20
type input "paramount"
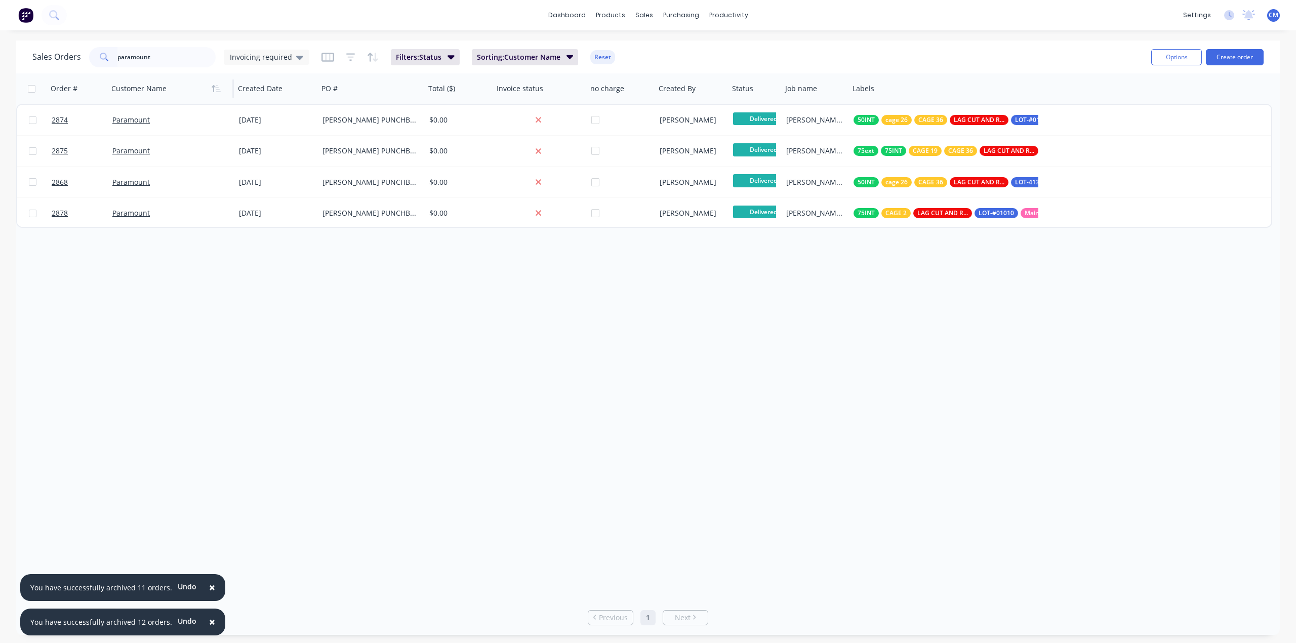
click at [32, 88] on input "checkbox" at bounding box center [32, 89] width 8 height 8
checkbox input "true"
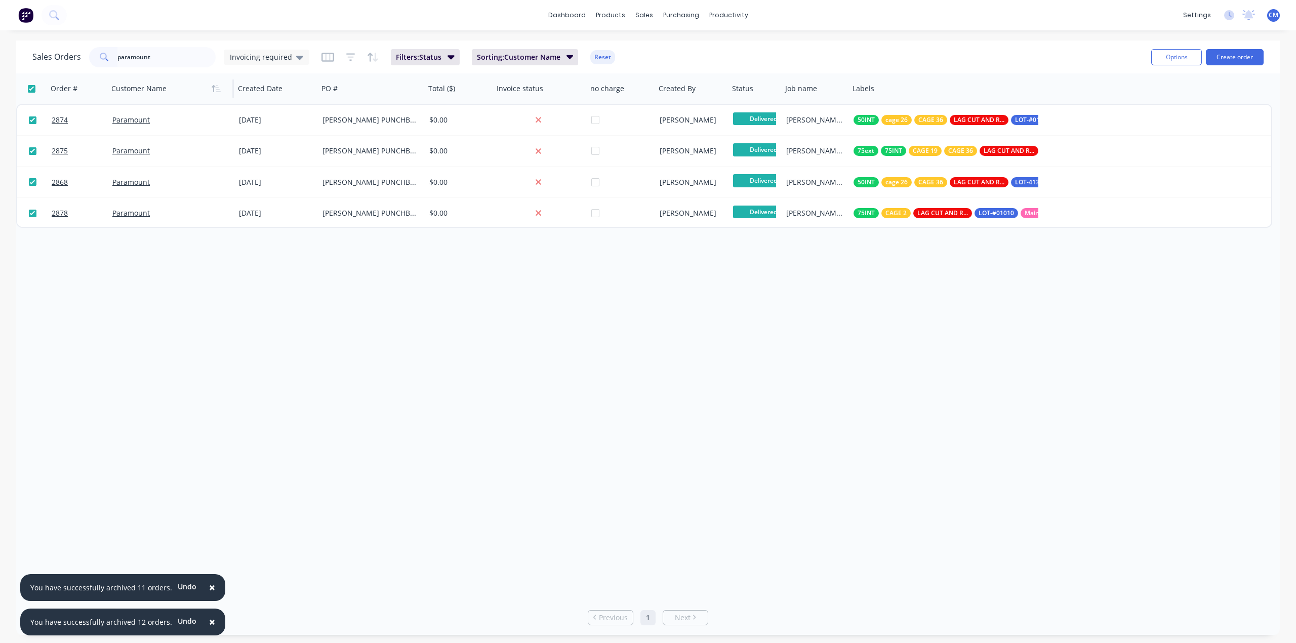
checkbox input "true"
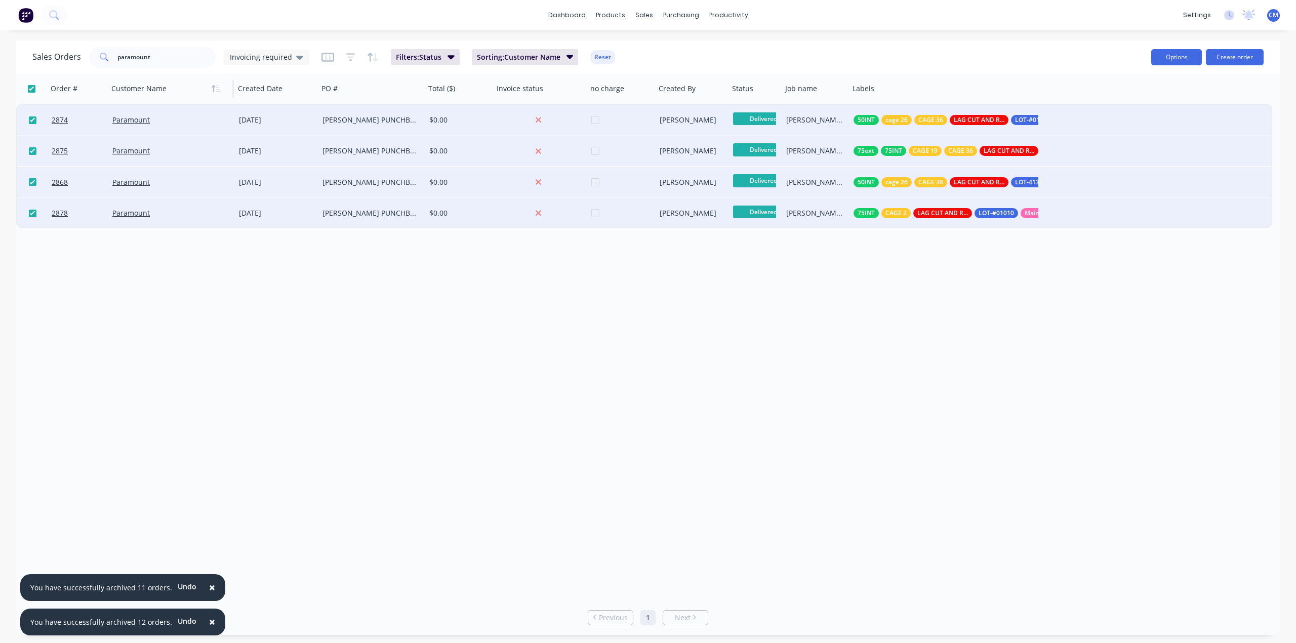
click at [1185, 59] on button "Options" at bounding box center [1176, 57] width 51 height 16
click at [1151, 103] on div "Archive" at bounding box center [1146, 103] width 93 height 15
checkbox input "false"
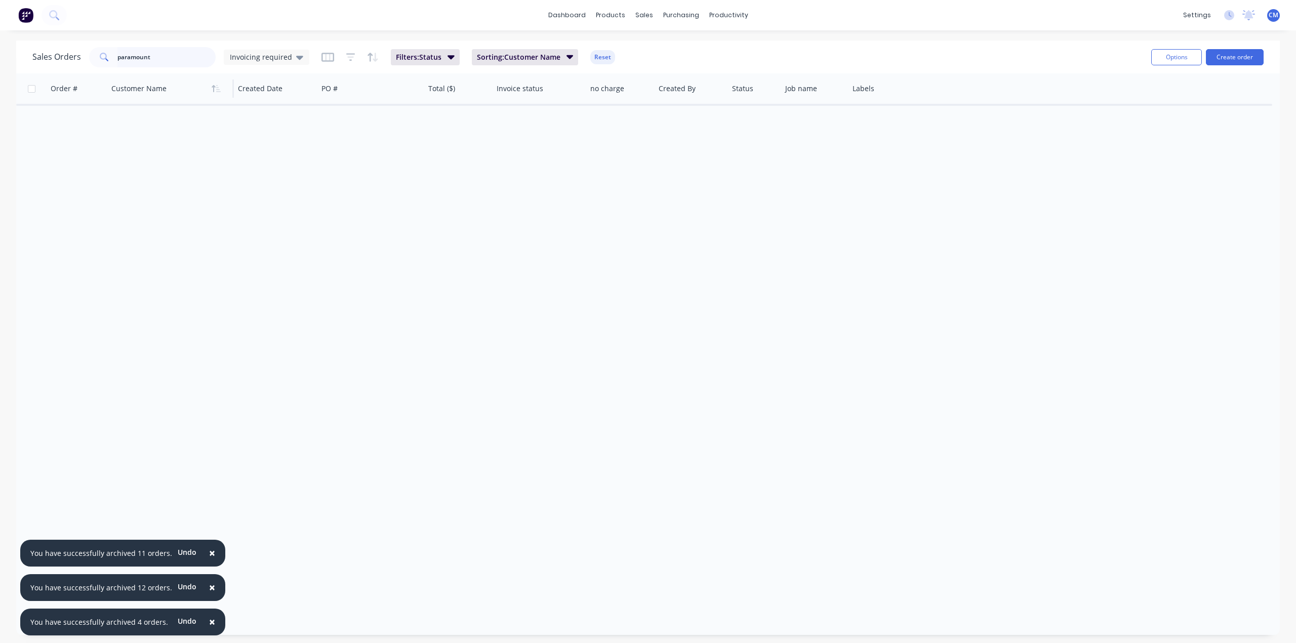
click at [150, 61] on input "paramount" at bounding box center [166, 57] width 99 height 20
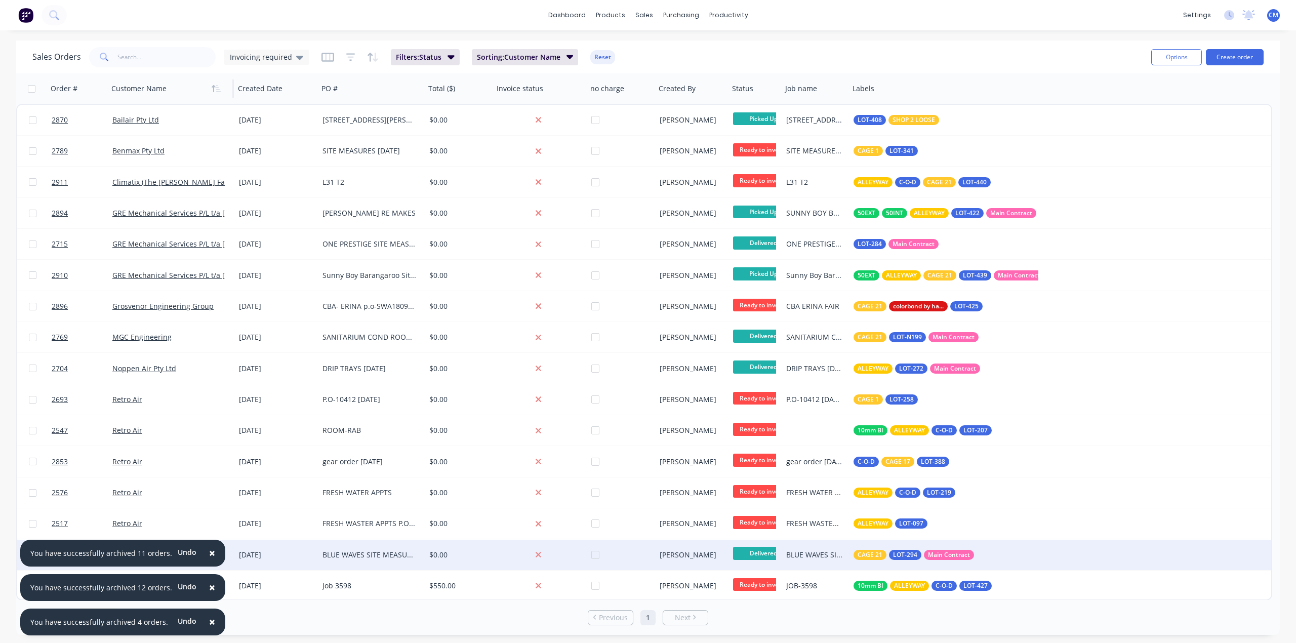
drag, startPoint x: 209, startPoint y: 552, endPoint x: 207, endPoint y: 558, distance: 5.9
click at [209, 551] on span "×" at bounding box center [212, 553] width 6 height 14
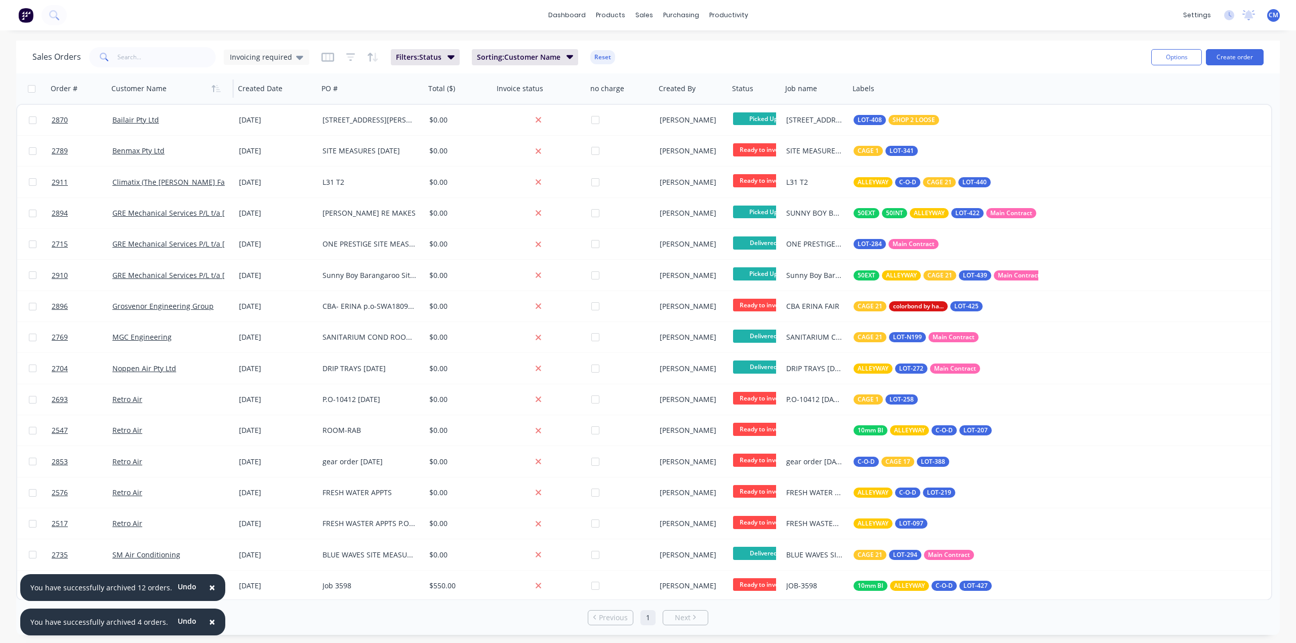
click at [209, 589] on span "×" at bounding box center [212, 587] width 6 height 14
click at [206, 620] on button "×" at bounding box center [208, 622] width 26 height 24
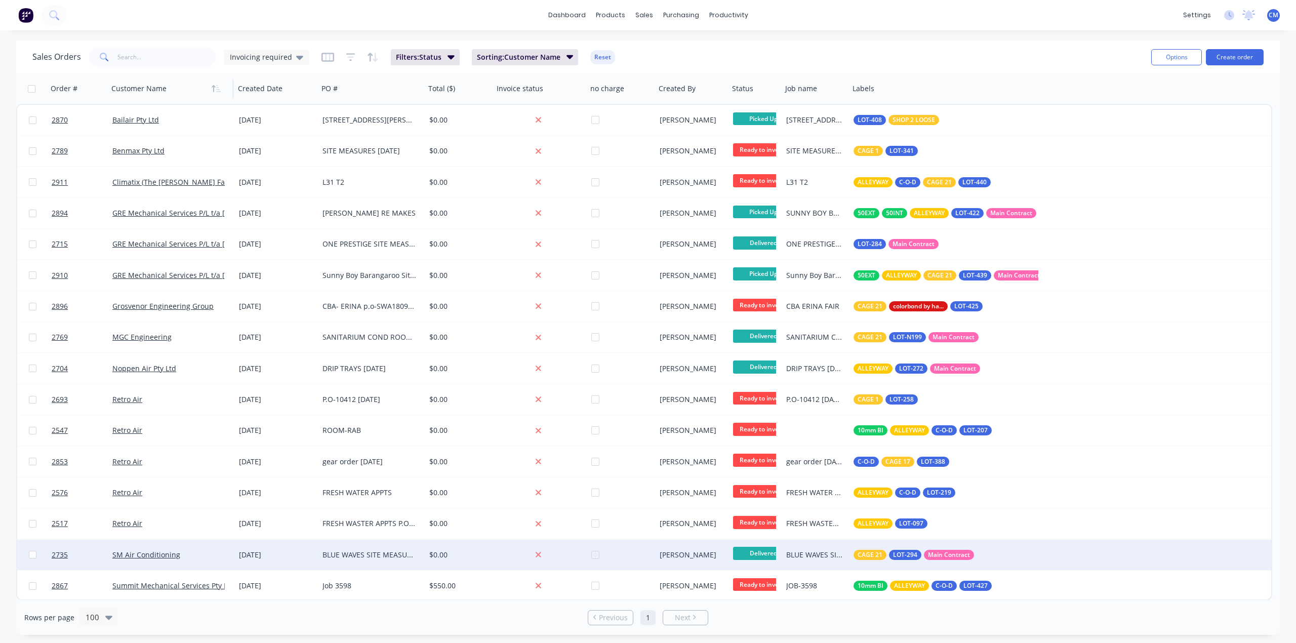
click at [31, 558] on input "checkbox" at bounding box center [33, 555] width 8 height 8
checkbox input "true"
click at [1174, 54] on button "Options" at bounding box center [1176, 57] width 51 height 16
click at [1120, 104] on div "Archive" at bounding box center [1146, 103] width 93 height 15
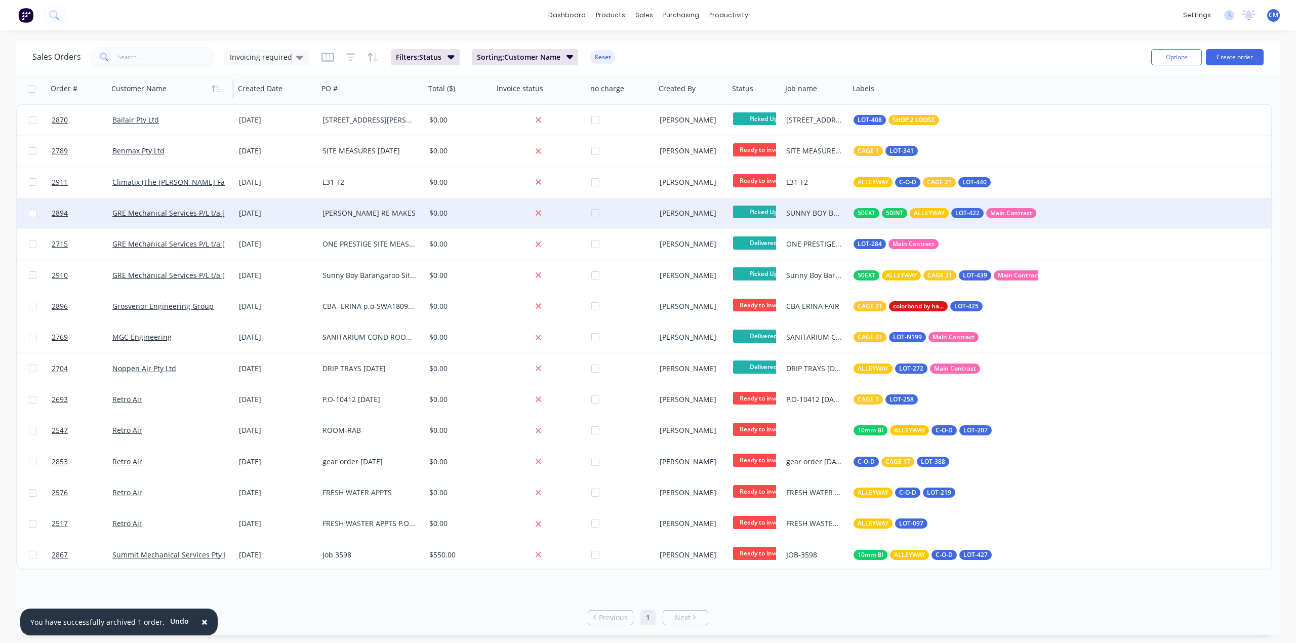
click at [31, 213] on input "checkbox" at bounding box center [33, 214] width 8 height 8
checkbox input "true"
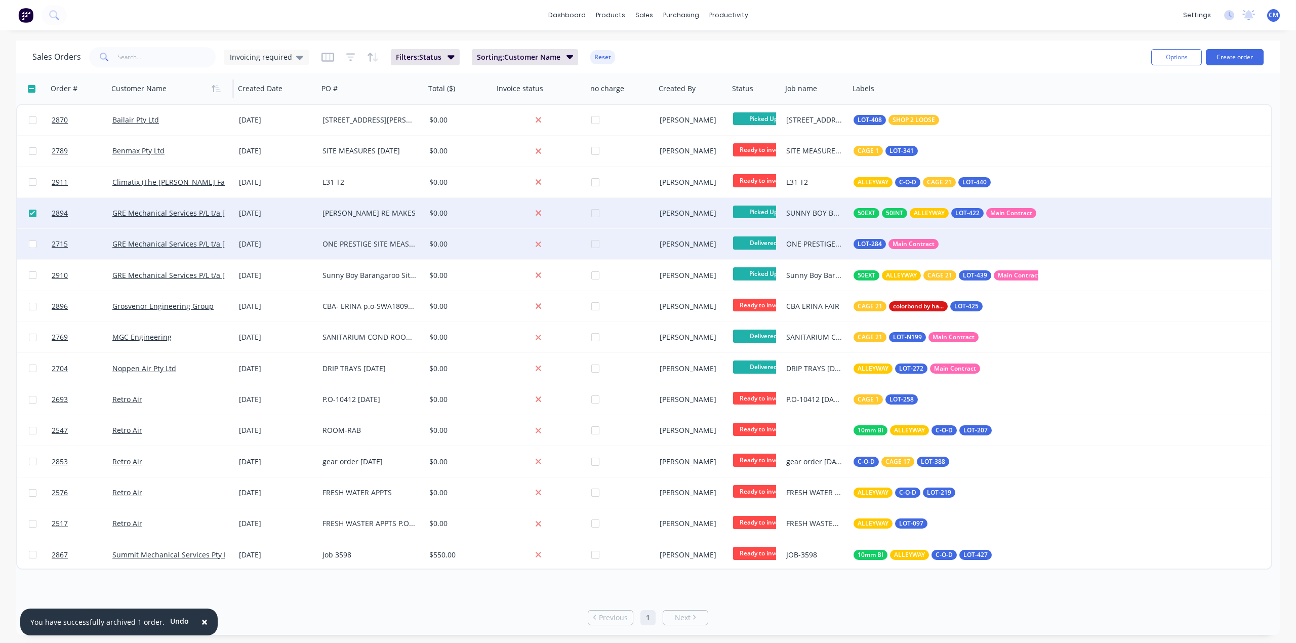
click at [30, 244] on input "checkbox" at bounding box center [33, 245] width 8 height 8
checkbox input "true"
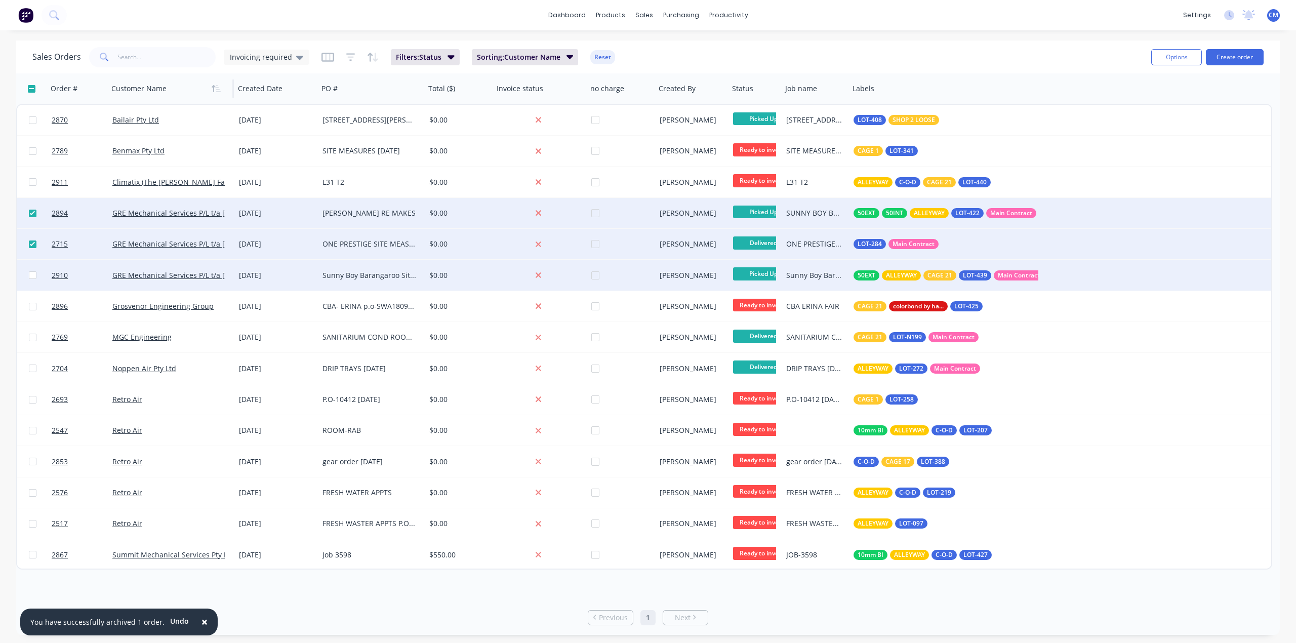
click at [30, 276] on input "checkbox" at bounding box center [33, 275] width 8 height 8
checkbox input "true"
click at [1189, 58] on button "Options" at bounding box center [1176, 57] width 51 height 16
click at [1139, 102] on div "Archive" at bounding box center [1146, 103] width 93 height 15
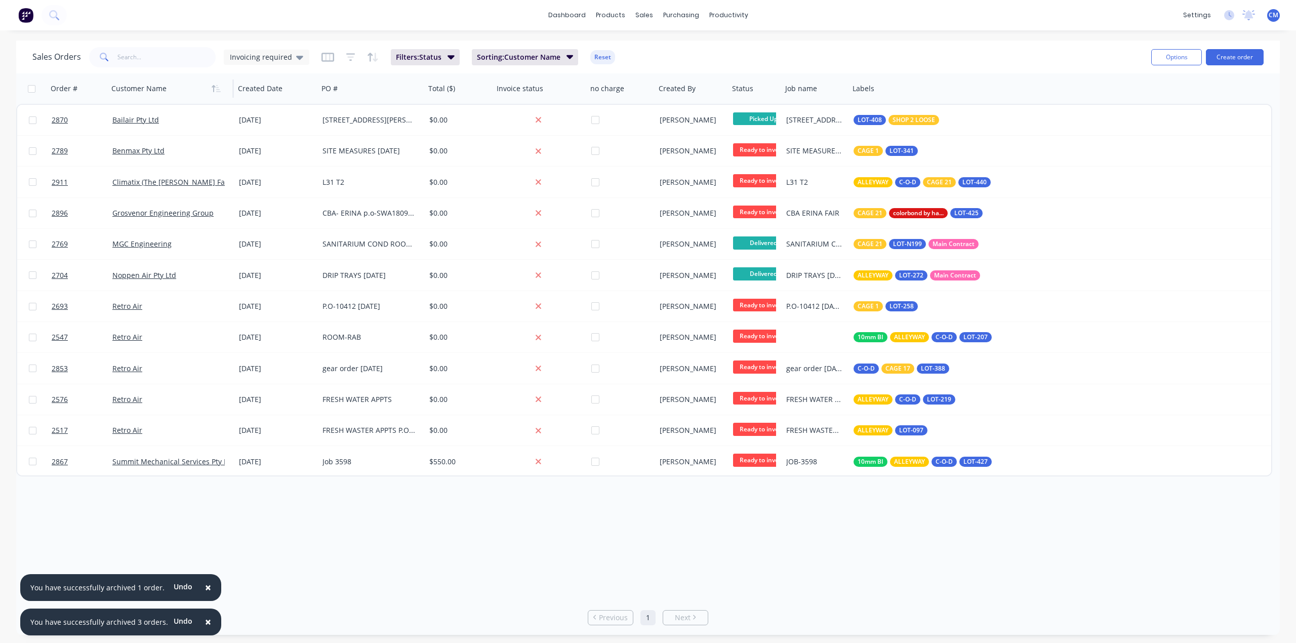
click at [205, 589] on span "×" at bounding box center [208, 587] width 6 height 14
click at [205, 624] on span "×" at bounding box center [208, 622] width 6 height 14
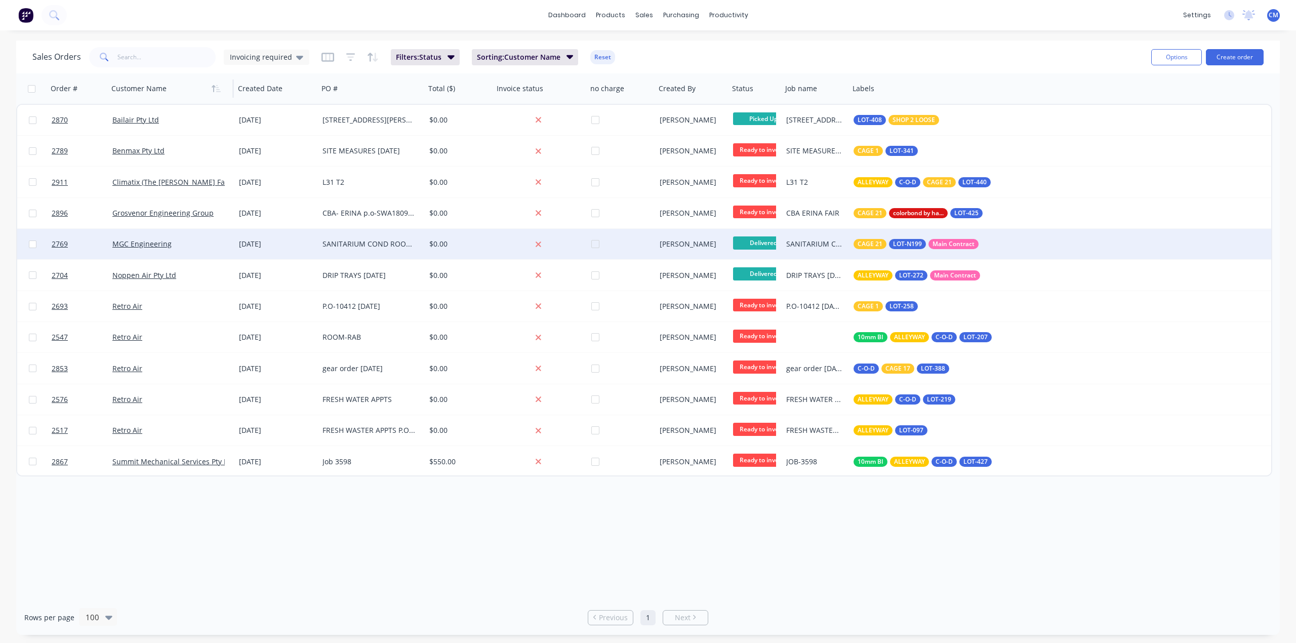
click at [29, 243] on input "checkbox" at bounding box center [33, 245] width 8 height 8
checkbox input "true"
click at [1168, 56] on button "Options" at bounding box center [1176, 57] width 51 height 16
click at [1119, 97] on div "Archive" at bounding box center [1146, 103] width 93 height 15
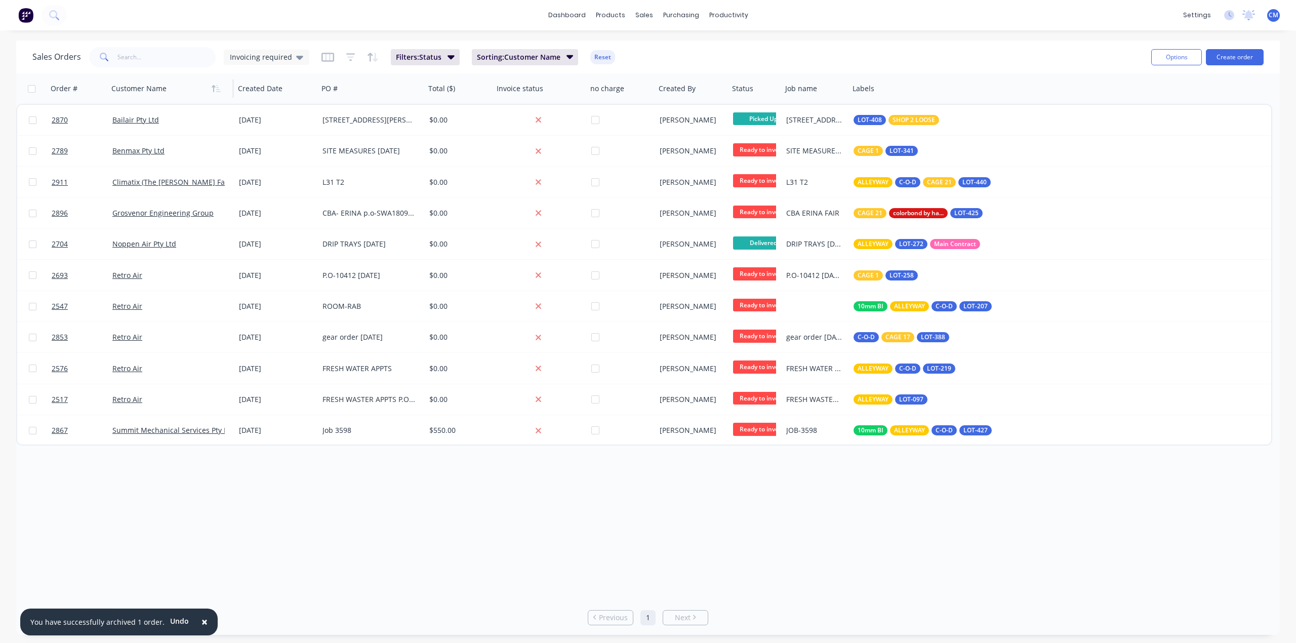
click at [348, 523] on div "Order # Customer Name Created Date PO # Total ($) Invoice status no charge Crea…" at bounding box center [648, 336] width 1264 height 527
click at [1163, 59] on button "Options" at bounding box center [1176, 57] width 51 height 16
click at [1114, 126] on div "Export" at bounding box center [1146, 123] width 93 height 15
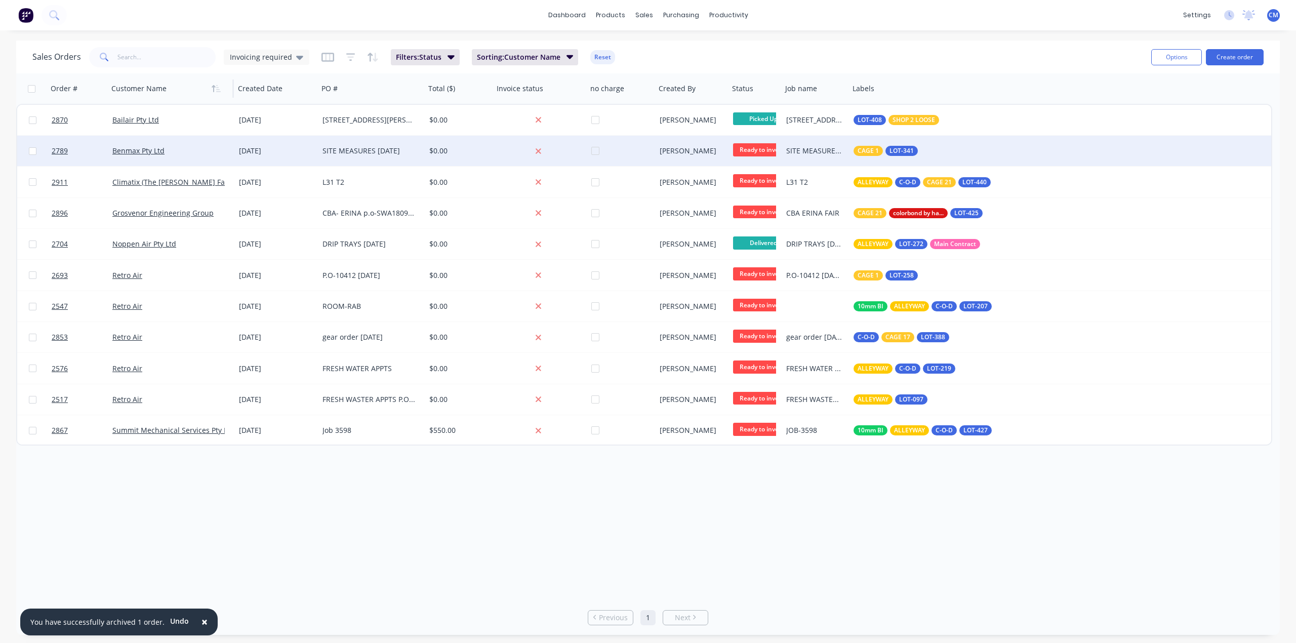
click at [33, 150] on input "checkbox" at bounding box center [33, 151] width 8 height 8
checkbox input "true"
click at [1188, 53] on button "Options" at bounding box center [1176, 57] width 51 height 16
click at [1135, 100] on div "Archive" at bounding box center [1146, 103] width 93 height 15
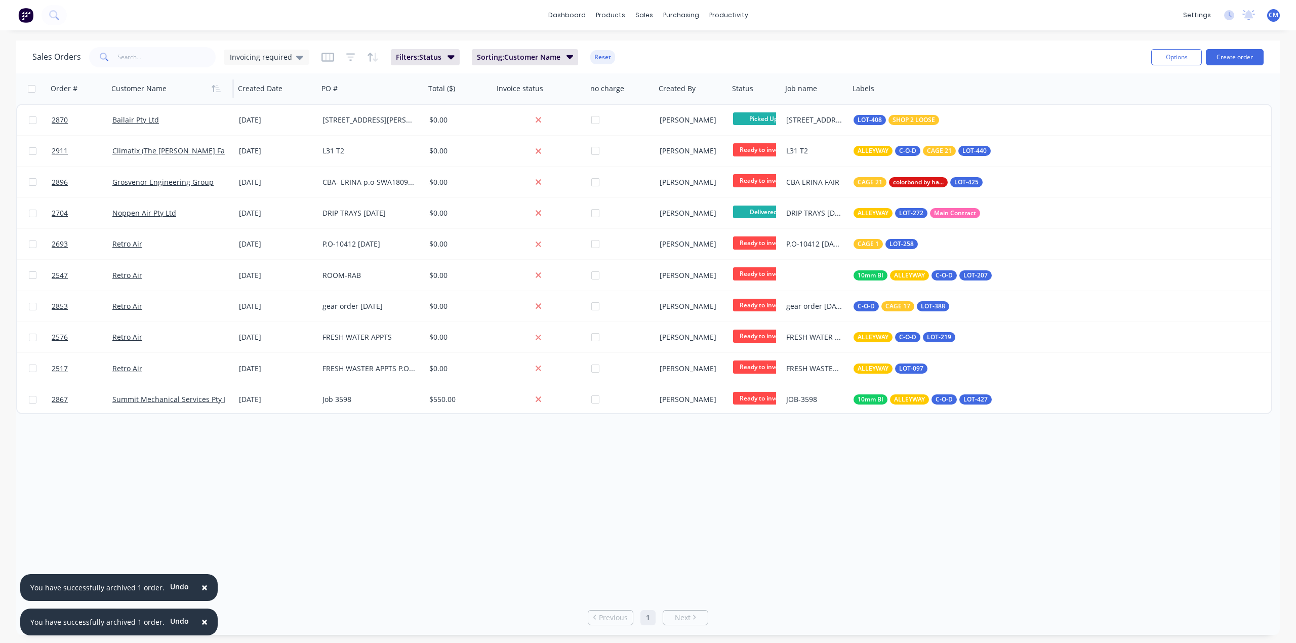
click at [202, 588] on span "×" at bounding box center [205, 587] width 6 height 14
click at [202, 620] on span "×" at bounding box center [205, 622] width 6 height 14
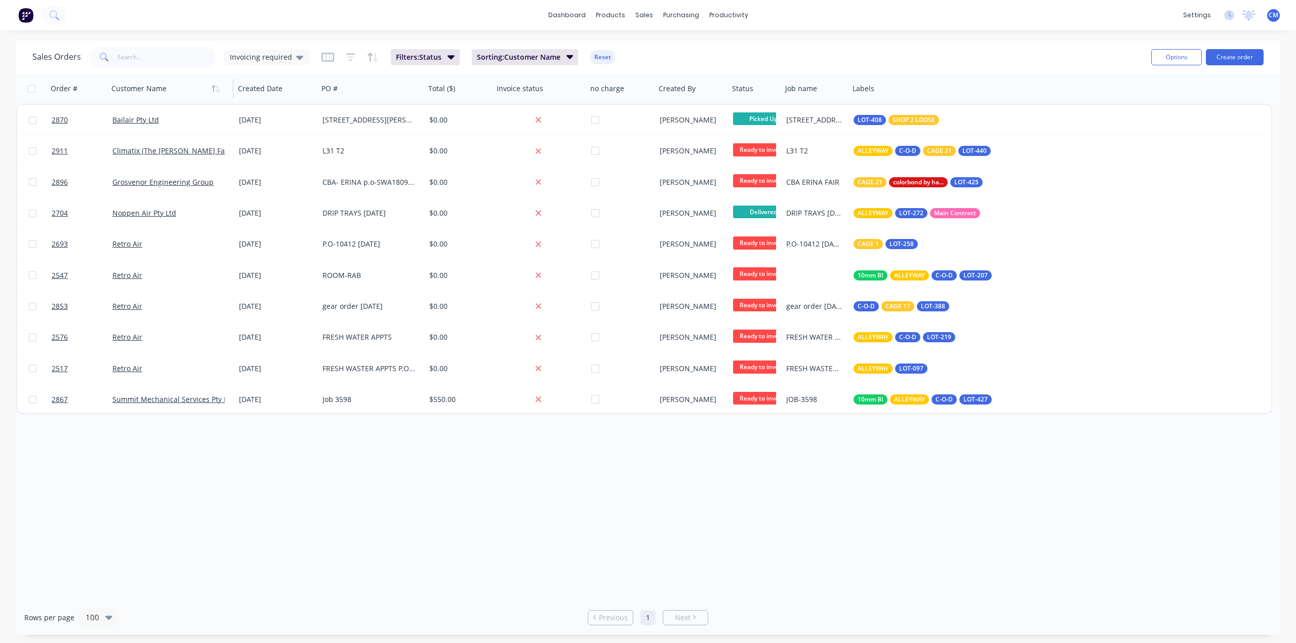
click at [843, 473] on div "Order # Customer Name Created Date PO # Total ($) Invoice status no charge Crea…" at bounding box center [648, 336] width 1264 height 527
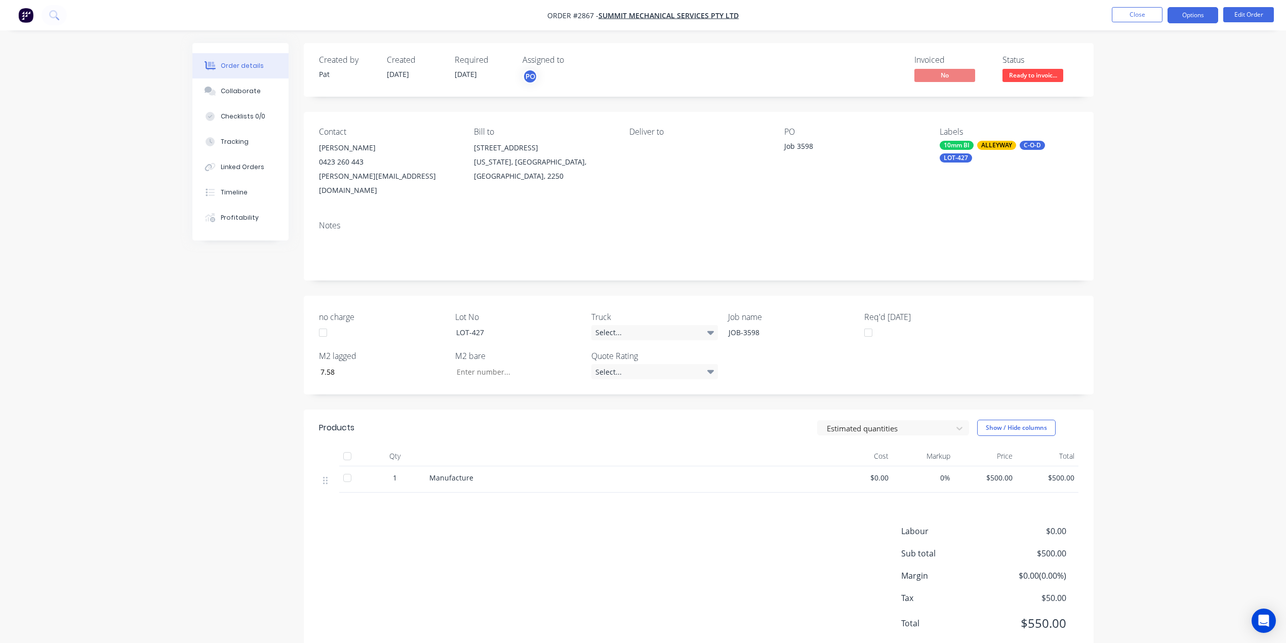
click at [1198, 15] on button "Options" at bounding box center [1193, 15] width 51 height 16
click at [1140, 57] on div "Invoice" at bounding box center [1162, 61] width 93 height 15
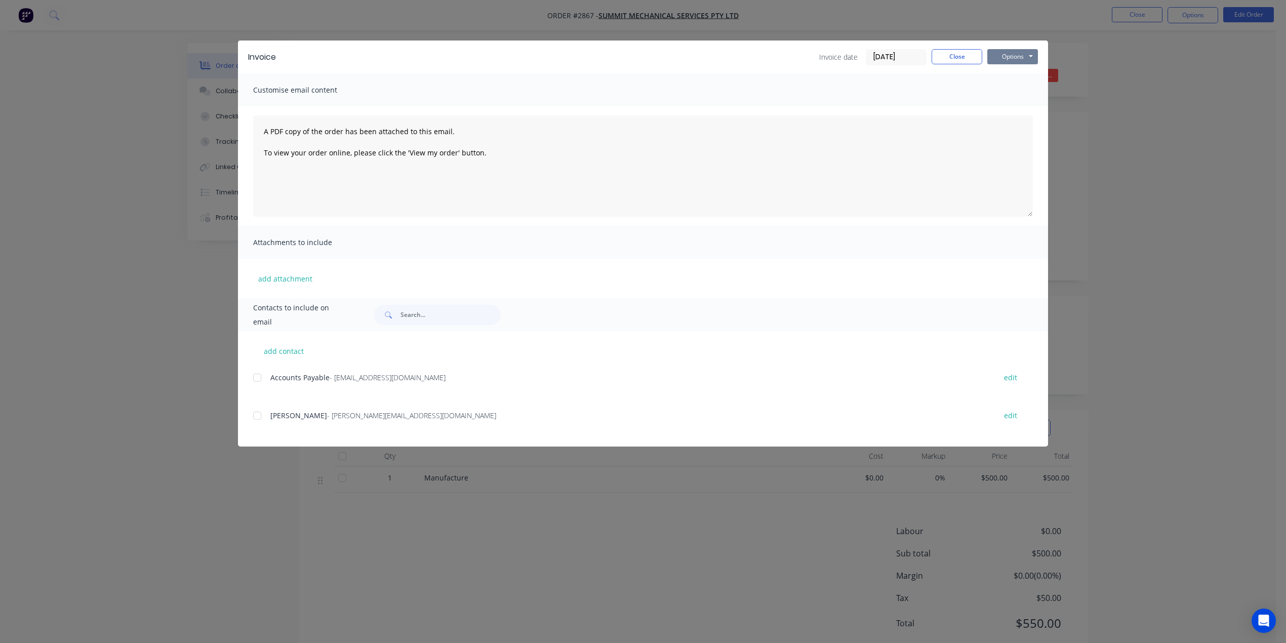
click at [1015, 60] on button "Options" at bounding box center [1012, 56] width 51 height 15
click at [1018, 88] on button "Print" at bounding box center [1019, 91] width 65 height 17
click at [963, 53] on button "Close" at bounding box center [957, 56] width 51 height 15
